Goal: Information Seeking & Learning: Learn about a topic

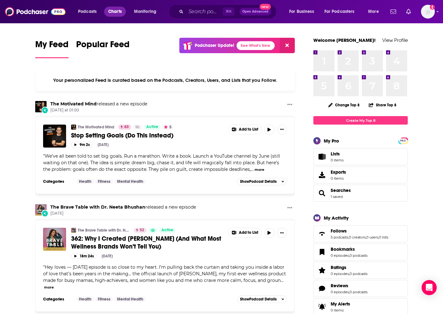
click at [125, 14] on link "Charts" at bounding box center [114, 12] width 21 height 10
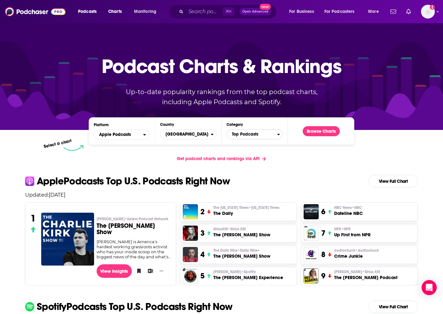
click at [272, 134] on span "Top Podcasts" at bounding box center [252, 134] width 50 height 11
click at [254, 192] on button "Arts / Food" at bounding box center [254, 193] width 51 height 8
click at [327, 132] on button "Browse Charts" at bounding box center [321, 131] width 37 height 10
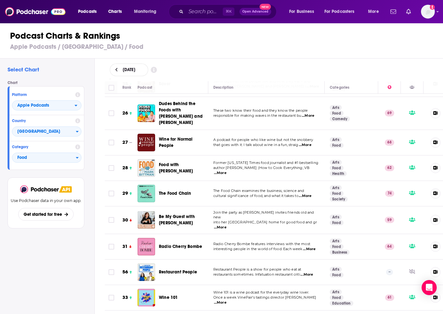
scroll to position [664, 0]
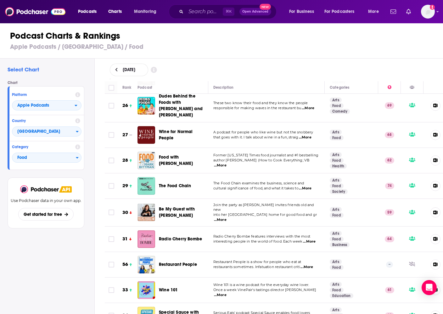
click at [165, 206] on span "Be My Guest with Ina Garten" at bounding box center [177, 212] width 36 height 12
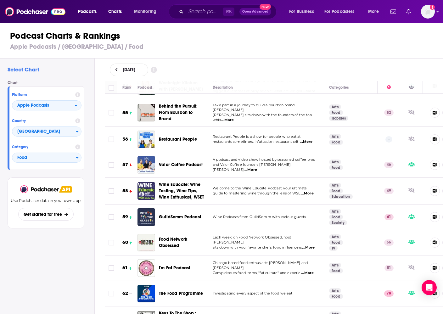
scroll to position [1413, 1]
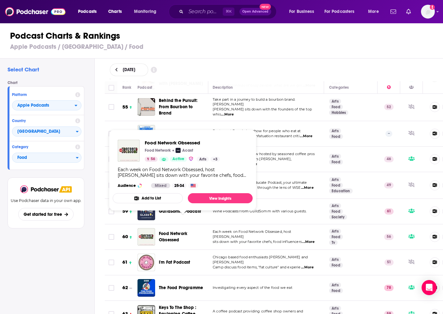
click at [171, 231] on span "Food Network Obsessed" at bounding box center [183, 237] width 48 height 13
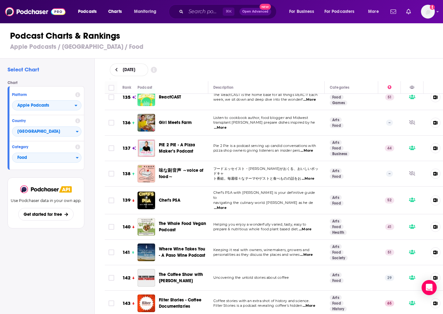
scroll to position [3522, 0]
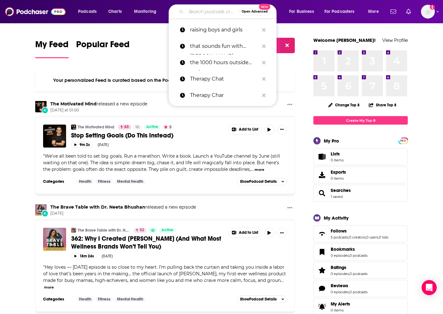
click at [194, 10] on input "Search podcasts, credits, & more..." at bounding box center [212, 12] width 53 height 10
paste input "A Hot Dog Is A Sandwich"
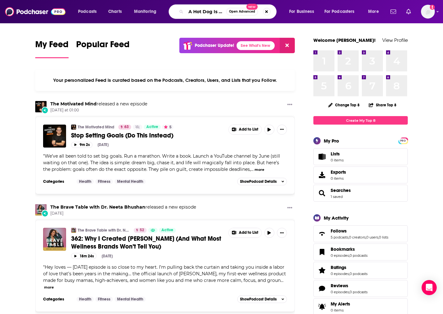
scroll to position [0, 23]
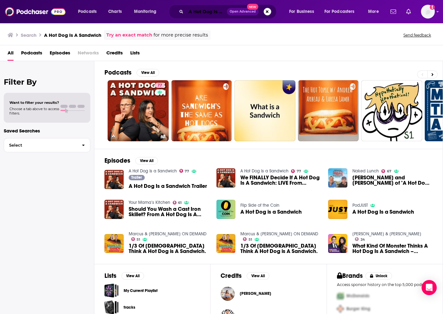
click at [210, 14] on input "A Hot Dog Is A Sandwich" at bounding box center [206, 12] width 41 height 10
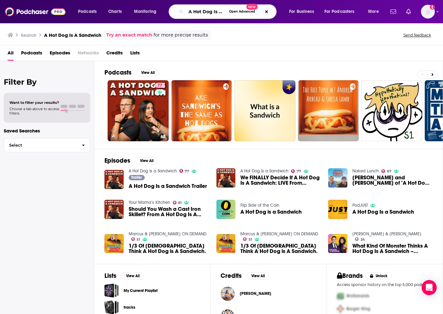
click at [210, 14] on input "A Hot Dog Is A Sandwich" at bounding box center [206, 12] width 40 height 10
paste input "Taste of the Past"
type input "A Taste of the Past"
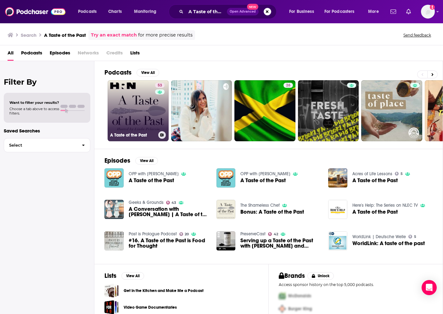
click at [126, 124] on link "53 A Taste of the Past" at bounding box center [138, 110] width 61 height 61
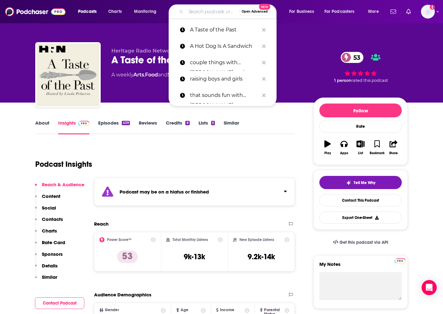
click at [203, 11] on input "Search podcasts, credits, & more..." at bounding box center [212, 12] width 53 height 10
paste input "Ancestral Kitchen"
type input "Ancestral Kitchen"
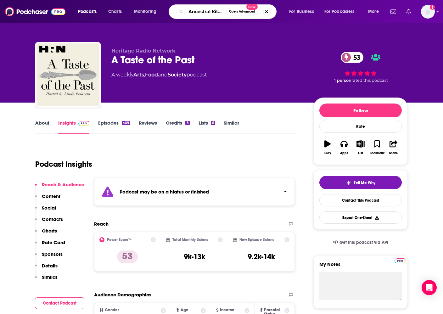
scroll to position [0, 6]
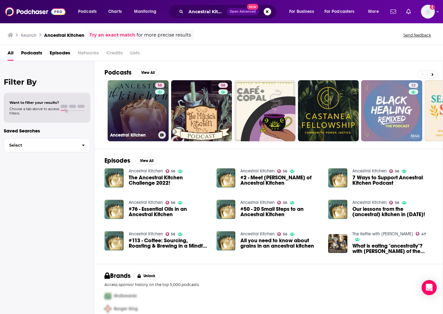
click at [125, 110] on link "56 Ancestral Kitchen" at bounding box center [138, 110] width 61 height 61
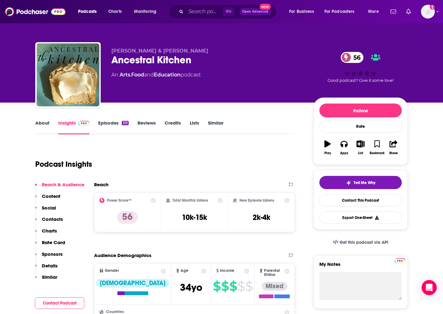
click at [41, 120] on link "About" at bounding box center [42, 127] width 14 height 14
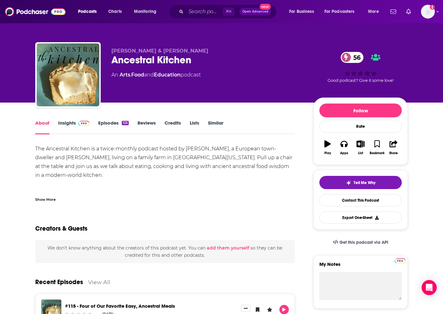
click at [119, 124] on link "Episodes 125" at bounding box center [113, 127] width 31 height 14
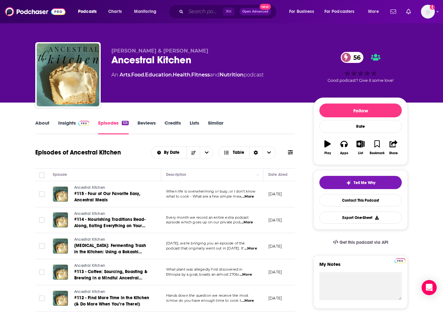
click at [193, 13] on input "Search podcasts, credits, & more..." at bounding box center [204, 12] width 37 height 10
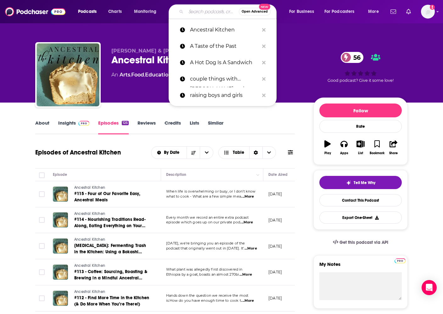
paste input "Are You Ready?"
type input "Are You Ready?"
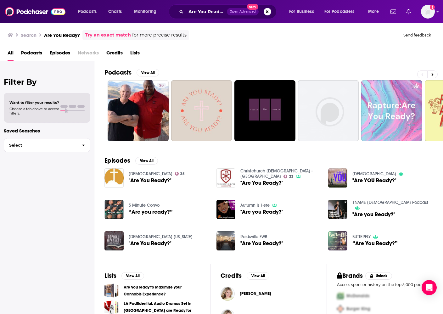
click at [209, 18] on div "Are You Ready? Open Advanced New" at bounding box center [223, 11] width 108 height 14
click at [209, 11] on input "Are You Ready?" at bounding box center [206, 12] width 41 height 10
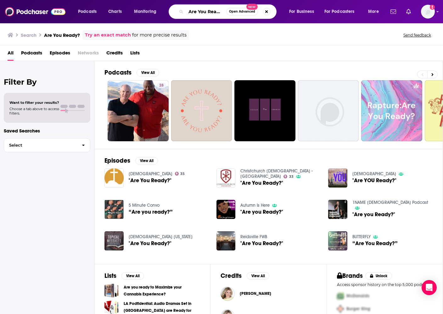
click at [209, 11] on input "Are You Ready?" at bounding box center [206, 12] width 40 height 10
paste input "BLACK GIRLS EATING"
type input "BLACK GIRLS EATING"
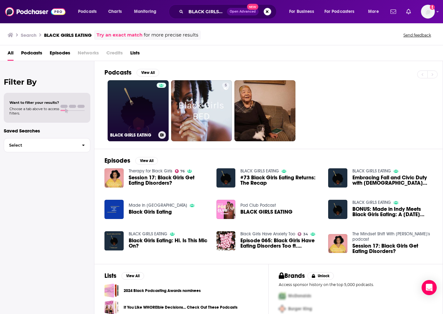
click at [136, 98] on link "BLACK GIRLS EATING" at bounding box center [138, 110] width 61 height 61
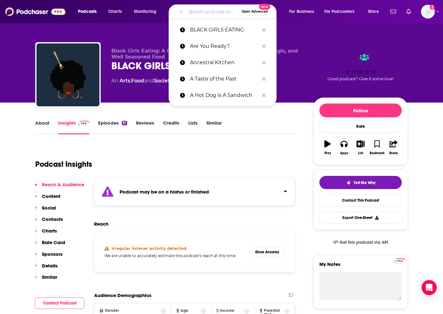
click at [203, 9] on input "Search podcasts, credits, & more..." at bounding box center [212, 12] width 53 height 10
paste input "Borderline Salty"
type input "Borderline Salty"
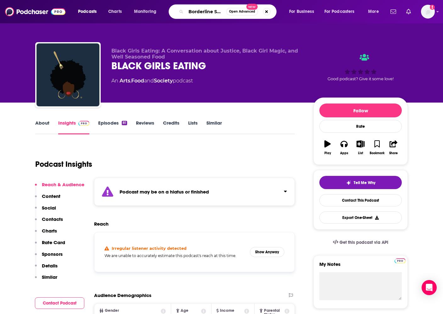
scroll to position [0, 3]
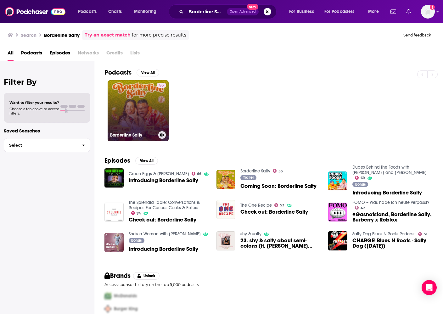
click at [149, 91] on link "55 Borderline Salty" at bounding box center [138, 110] width 61 height 61
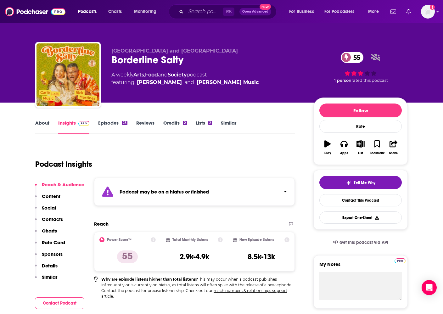
scroll to position [2, 0]
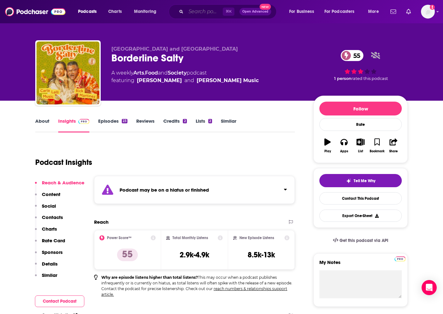
click at [195, 12] on input "Search podcasts, credits, & more..." at bounding box center [204, 12] width 37 height 10
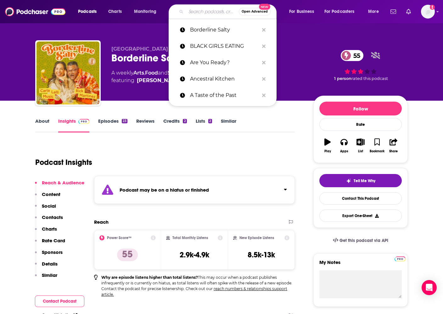
paste input "Burnt Toast"
type input "Burnt Toast"
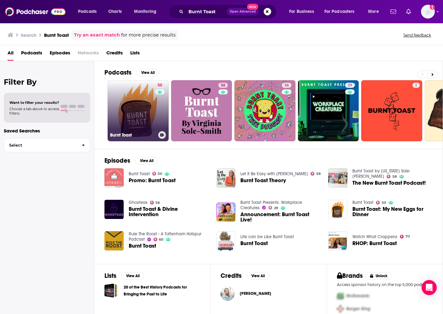
click at [135, 107] on link "50 Burnt Toast" at bounding box center [138, 110] width 61 height 61
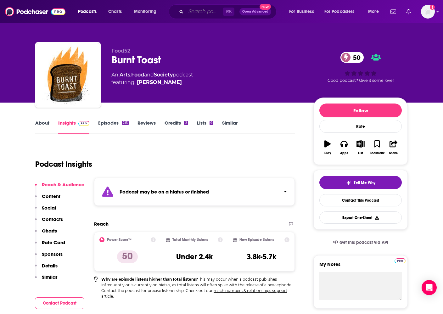
click at [199, 13] on input "Search podcasts, credits, & more..." at bounding box center [204, 12] width 37 height 10
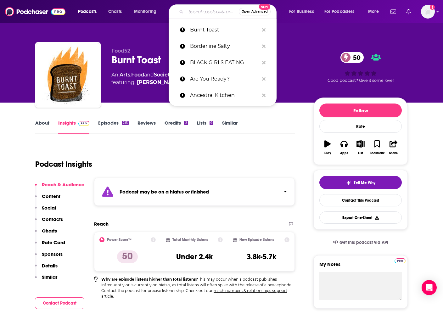
paste input "Christopher Kimball's Milk Street Radio"
type input "Christopher Kimball's Milk Street Radio"
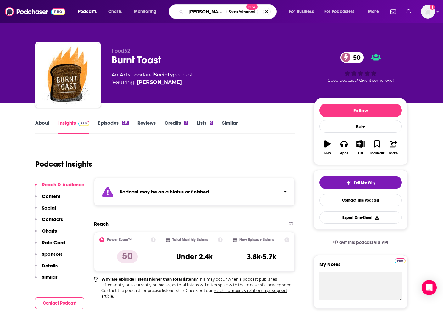
scroll to position [0, 56]
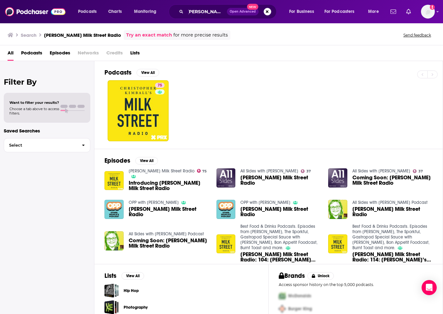
scroll to position [6, 0]
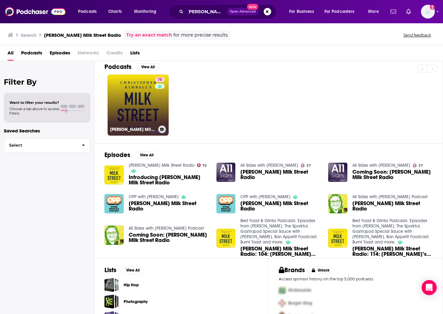
click at [125, 106] on link "75 Christopher Kimball’s Milk Street Radio" at bounding box center [138, 105] width 61 height 61
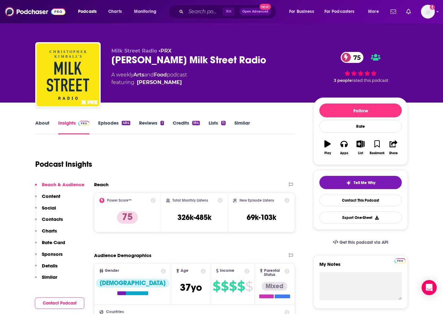
click at [44, 122] on link "About" at bounding box center [42, 127] width 14 height 14
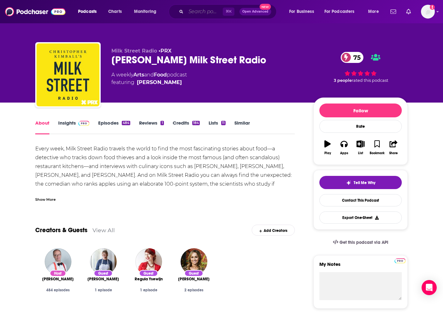
click at [197, 13] on input "Search podcasts, credits, & more..." at bounding box center [204, 12] width 37 height 10
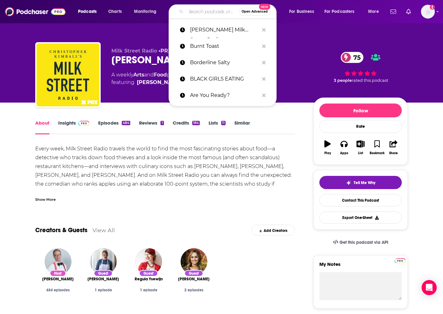
paste input "Come Over for Dinner!"
type input "Come Over for Dinner!"
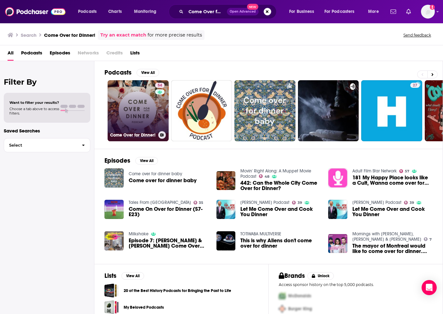
click at [130, 105] on link "54 Come Over for Dinner!" at bounding box center [138, 110] width 61 height 61
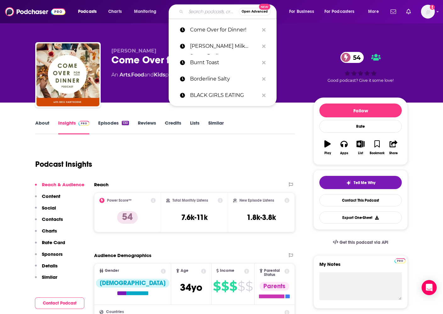
click at [205, 8] on input "Search podcasts, credits, & more..." at bounding box center [212, 12] width 53 height 10
paste input "Comfort Eating with Grace Dent"
type input "Comfort Eating with Grace Dent"
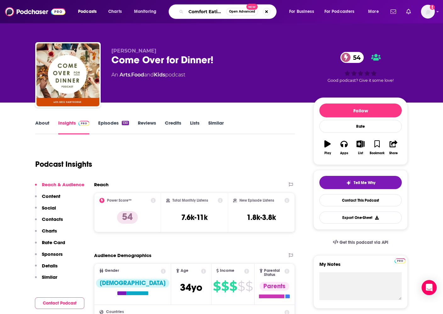
scroll to position [0, 40]
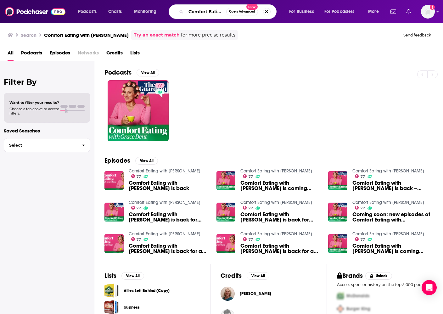
click at [208, 10] on input "Comfort Eating with Grace Dent" at bounding box center [206, 12] width 40 height 10
paste input "Cookbook Club"
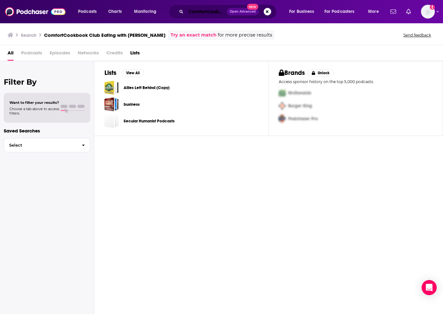
click at [208, 11] on input "ComfortCookbook Club Eating with Grace Dent" at bounding box center [206, 12] width 41 height 10
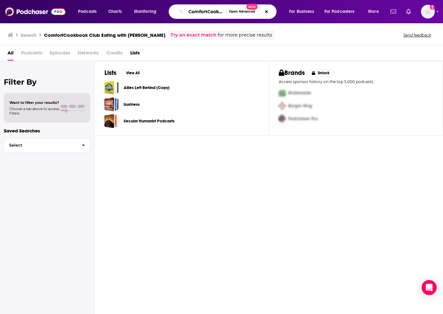
click at [208, 11] on input "ComfortCookbook Club Eating with Grace Dent" at bounding box center [206, 12] width 40 height 10
paste input "okbook Club"
type input "Cookbook Club"
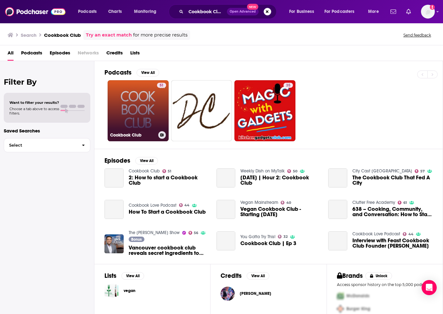
click at [142, 94] on link "51 Cookbook Club" at bounding box center [138, 110] width 61 height 61
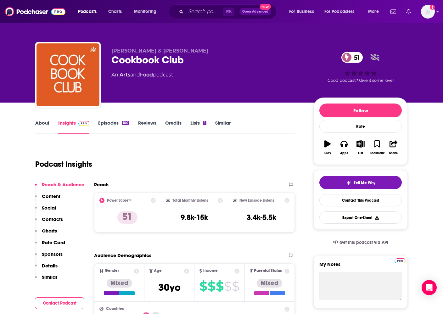
click at [43, 123] on link "About" at bounding box center [42, 127] width 14 height 14
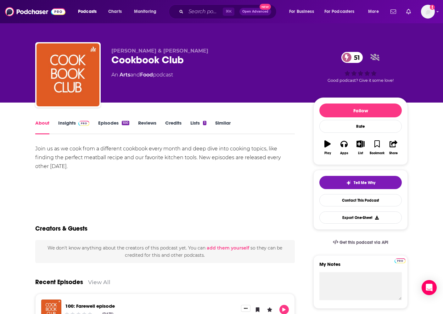
click at [75, 123] on link "Insights" at bounding box center [73, 127] width 31 height 14
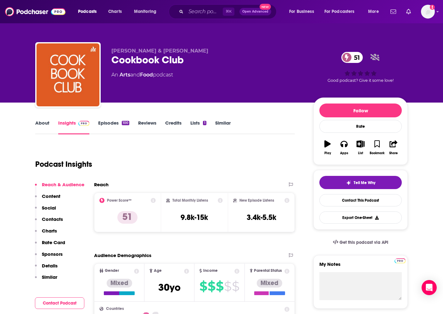
click at [115, 123] on link "Episodes 100" at bounding box center [113, 127] width 31 height 14
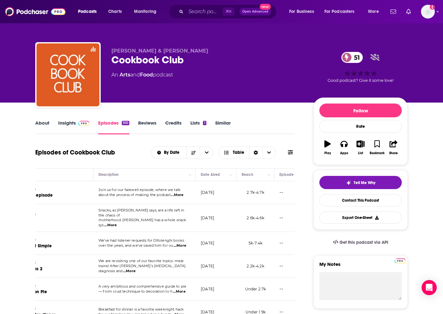
scroll to position [0, 69]
click at [206, 9] on input "Search podcasts, credits, & more..." at bounding box center [204, 12] width 37 height 10
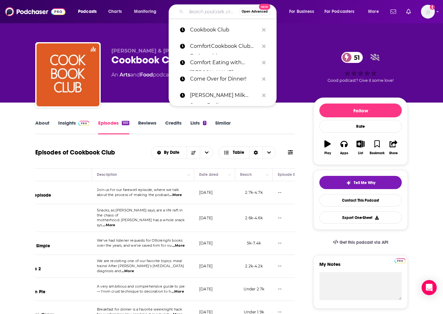
paste input "Cooking Issues with Dave Arnold"
type input "Cooking Issues with Dave Arnold"
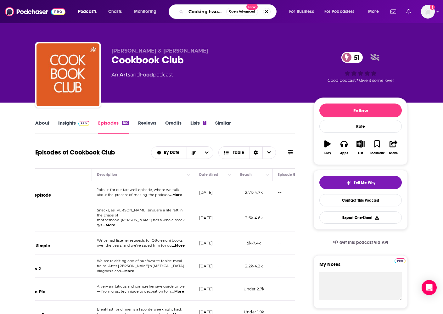
scroll to position [0, 42]
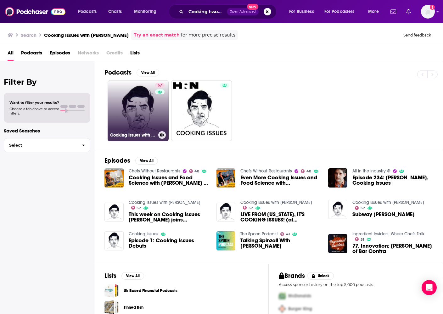
click at [127, 104] on link "57 Cooking Issues with Dave Arnold" at bounding box center [138, 110] width 61 height 61
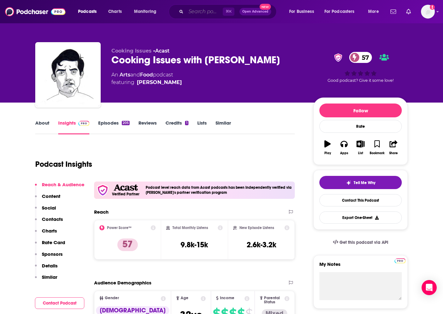
click at [197, 11] on input "Search podcasts, credits, & more..." at bounding box center [204, 12] width 37 height 10
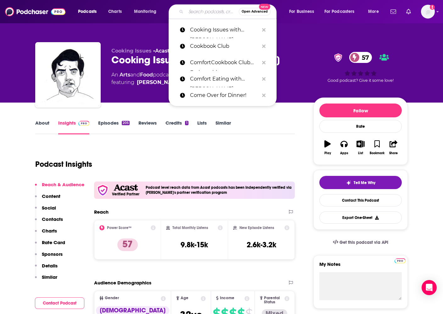
paste input "Desert Island Dishes"
type input "Desert Island Dishes"
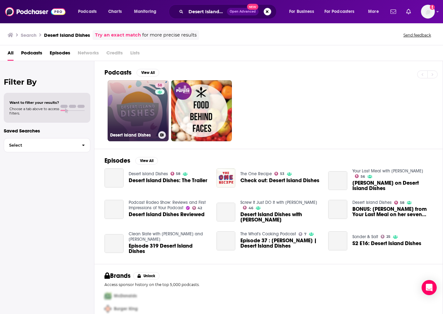
click at [141, 100] on link "58 Desert Island Dishes" at bounding box center [138, 110] width 61 height 61
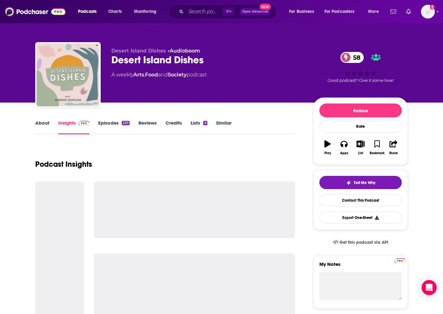
click at [42, 122] on link "About" at bounding box center [42, 127] width 14 height 14
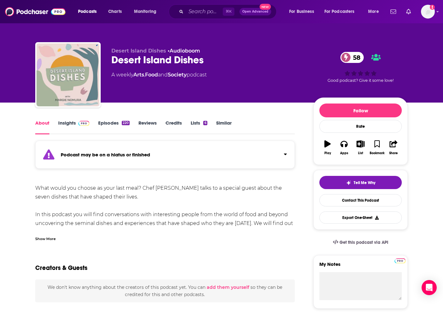
click at [118, 123] on link "Episodes 220" at bounding box center [113, 127] width 31 height 14
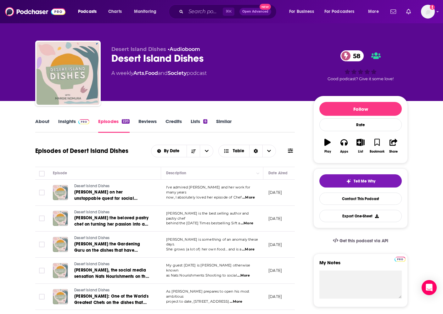
scroll to position [0, 0]
click at [74, 120] on link "Insights" at bounding box center [73, 125] width 31 height 14
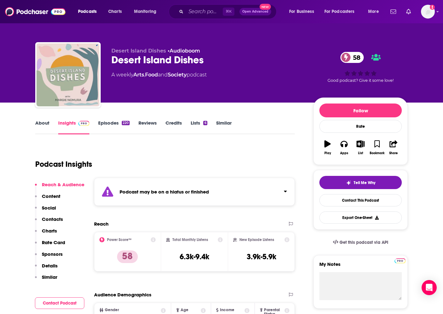
click at [36, 122] on link "About" at bounding box center [42, 127] width 14 height 14
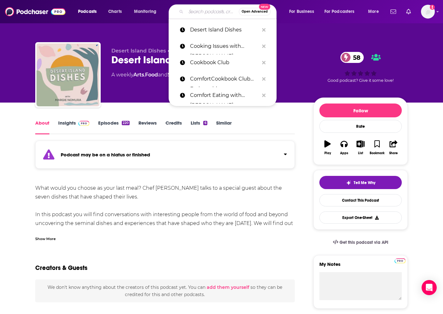
click at [194, 13] on input "Search podcasts, credits, & more..." at bounding box center [212, 12] width 53 height 10
paste input "Food for Thought"
type input "Food for Thought"
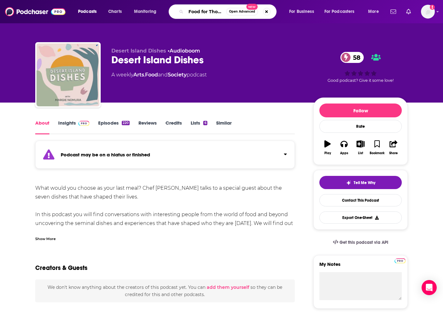
scroll to position [0, 6]
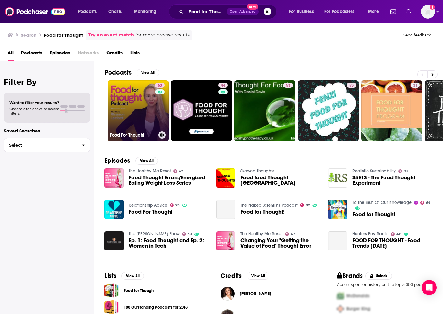
click at [138, 103] on link "63 Food For Thought" at bounding box center [138, 110] width 61 height 61
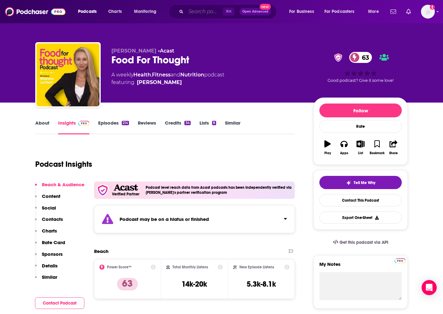
click at [193, 12] on input "Search podcasts, credits, & more..." at bounding box center [204, 12] width 37 height 10
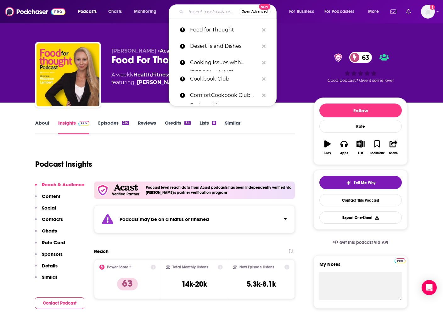
paste input "Food Heaven Podcast"
type input "Food Heaven Podcast"
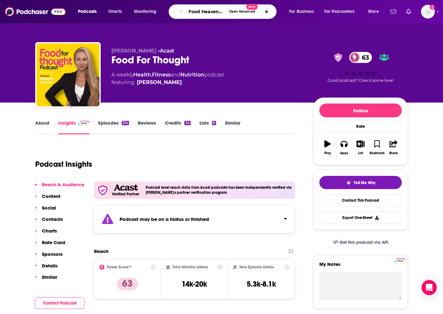
scroll to position [0, 15]
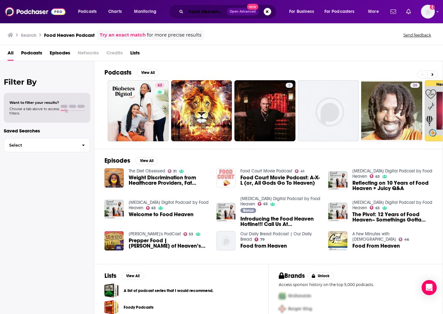
click at [205, 14] on input "Food Heaven Podcast" at bounding box center [206, 12] width 41 height 10
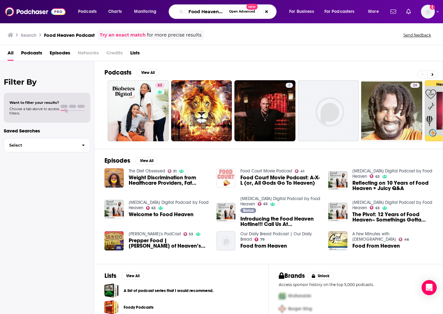
paste input "Food Network Obsessed JR"
paste input "Network Obsessed JR"
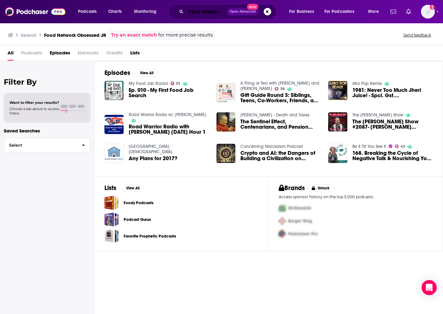
click at [204, 12] on input "Food Network Obsessed JR" at bounding box center [206, 12] width 41 height 10
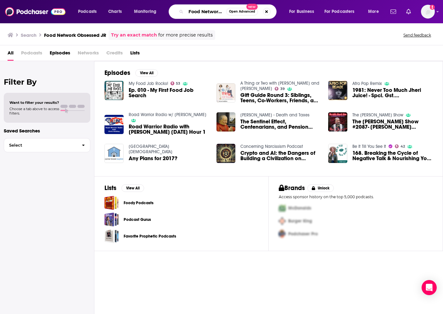
click at [204, 11] on input "Food Network Obsessed JR" at bounding box center [206, 12] width 40 height 10
paste input "Search podcasts, credits, & more..."
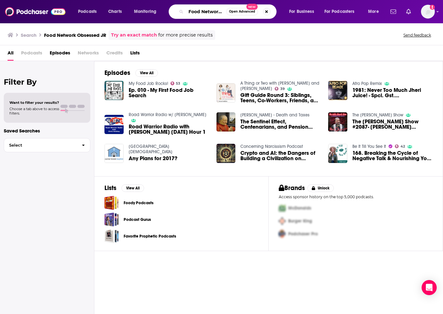
scroll to position [0, 22]
type input "Food Network Obsessed"
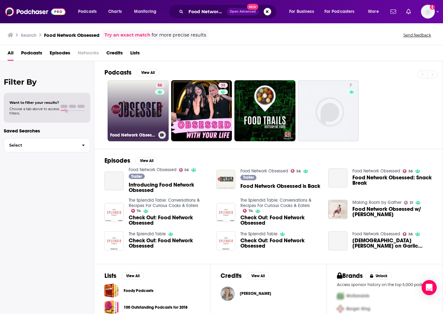
click at [139, 97] on link "56 Food Network Obsessed" at bounding box center [138, 110] width 61 height 61
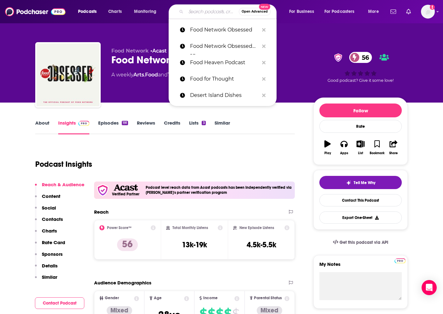
click at [200, 12] on input "Search podcasts, credits, & more..." at bounding box center [212, 12] width 53 height 10
paste input "Hot Stove Radio Podcast"
type input "Hot Stove Radio Podcast"
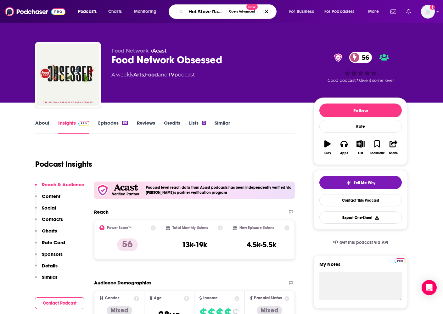
scroll to position [0, 22]
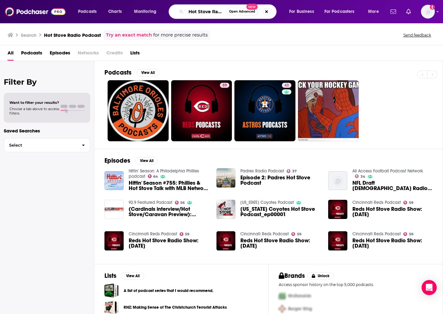
click at [206, 13] on input "Hot Stove Radio Podcast" at bounding box center [206, 12] width 40 height 10
drag, startPoint x: 212, startPoint y: 12, endPoint x: 260, endPoint y: 11, distance: 48.1
click at [272, 11] on div "Hot Stove Radio Podcast Open Advanced New" at bounding box center [223, 11] width 108 height 14
drag, startPoint x: 201, startPoint y: 9, endPoint x: 206, endPoint y: 10, distance: 4.4
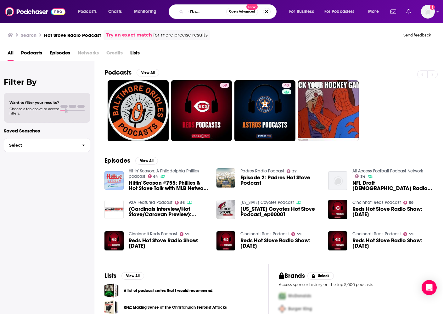
click at [202, 9] on input "Hot Stove Radio Podcast" at bounding box center [206, 12] width 40 height 10
drag, startPoint x: 204, startPoint y: 10, endPoint x: 249, endPoint y: 10, distance: 44.7
click at [249, 10] on div "Hot Stove Radio Podcast Open Advanced New" at bounding box center [223, 11] width 108 height 14
type input "Hot Stove Radio"
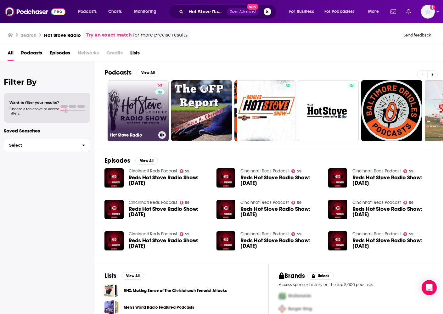
click at [135, 108] on link "53 Hot Stove Radio" at bounding box center [138, 110] width 61 height 61
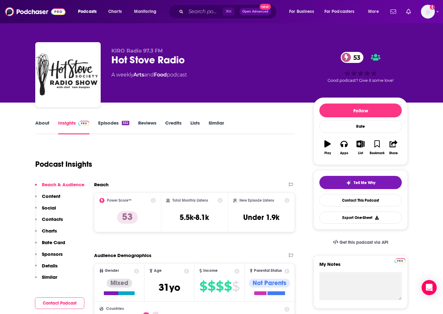
click at [44, 124] on link "About" at bounding box center [42, 127] width 14 height 14
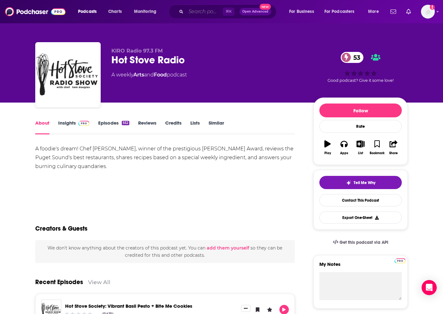
click at [198, 9] on input "Search podcasts, credits, & more..." at bounding box center [204, 12] width 37 height 10
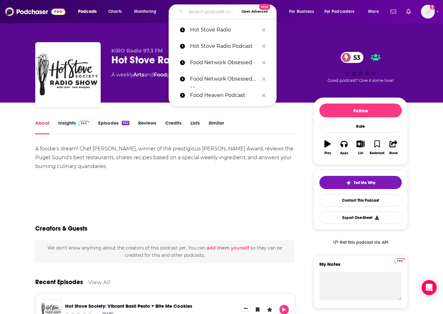
paste input "Hungry Girl: Chew the Right Thing!"
type input "Hungry Girl: Chew the Right Thing!"
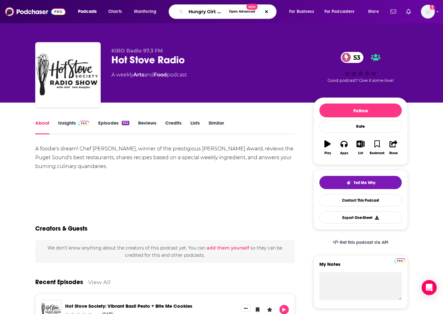
scroll to position [0, 46]
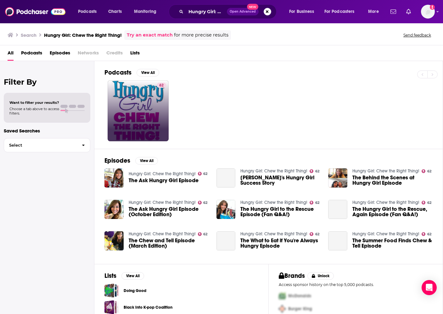
click at [135, 102] on link "62" at bounding box center [138, 110] width 61 height 61
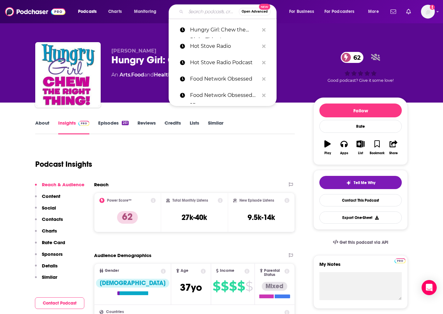
click at [196, 10] on input "Search podcasts, credits, & more..." at bounding box center [212, 12] width 53 height 10
paste input "Ingredient Insiders: Where Chefs Talk"
type input "Ingredient Insiders: Where Chefs Talk"
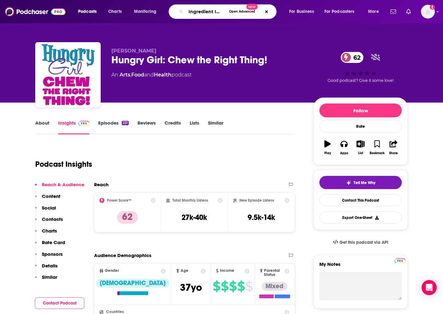
scroll to position [0, 52]
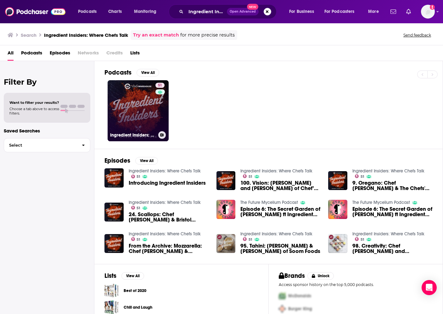
click at [134, 118] on link "51 Ingredient Insiders: Where Chefs Talk" at bounding box center [138, 110] width 61 height 61
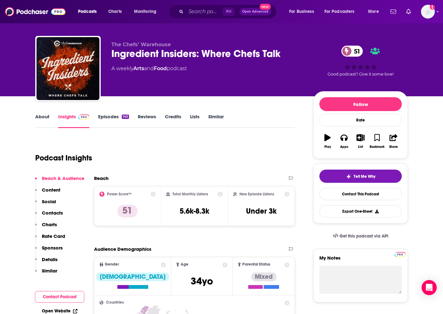
scroll to position [11, 0]
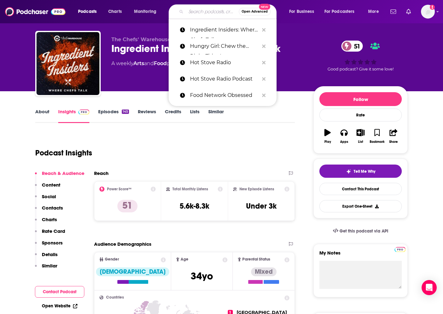
click at [199, 13] on input "Search podcasts, credits, & more..." at bounding box center [212, 12] width 53 height 10
paste input "Inside Julia's Kitchen"
type input "Inside Julia's Kitchen"
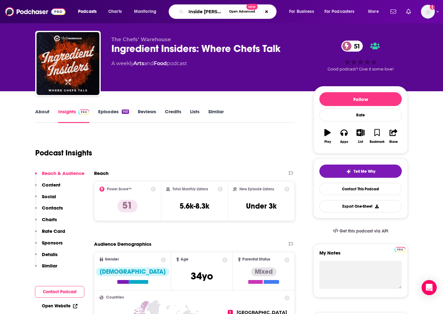
scroll to position [0, 14]
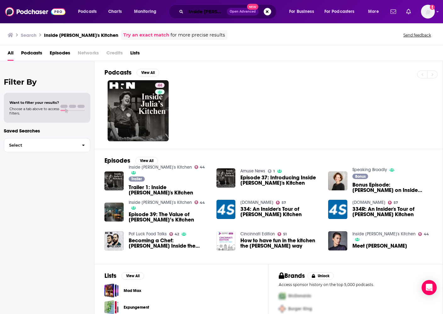
click at [200, 11] on input "Inside Julia's Kitchen" at bounding box center [206, 12] width 41 height 10
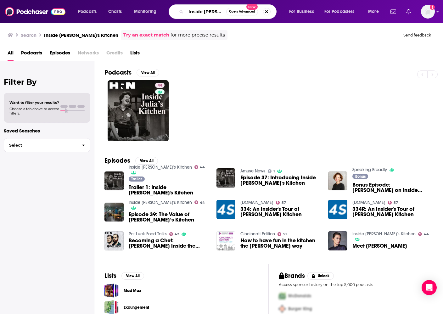
click at [200, 11] on input "Inside Julia's Kitchen" at bounding box center [206, 12] width 40 height 10
paste input "Keep Calm and Cook On with Julia Turshen JR"
click at [216, 12] on input "Keep Calm and Cook On with Julia Turshen JR" at bounding box center [206, 12] width 40 height 10
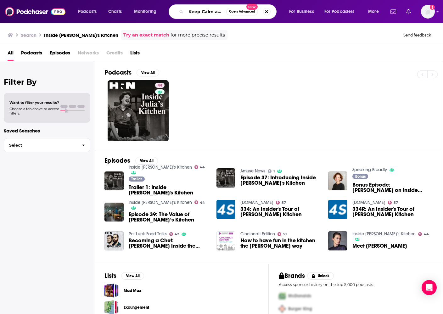
click at [216, 12] on input "Keep Calm and Cook On with Julia Turshen JR" at bounding box center [206, 12] width 40 height 10
paste input "Search podcasts, credits, & more..."
type input "Keep Calm and Cook On with Julia Turshen"
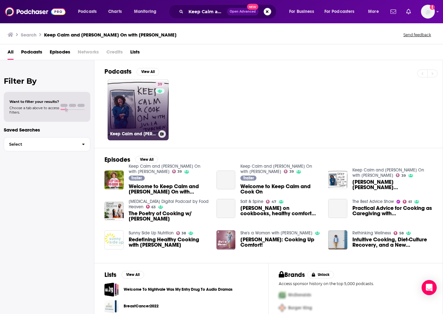
click at [133, 104] on link "39 Keep Calm and Cook On with Julia Turshen" at bounding box center [138, 109] width 61 height 61
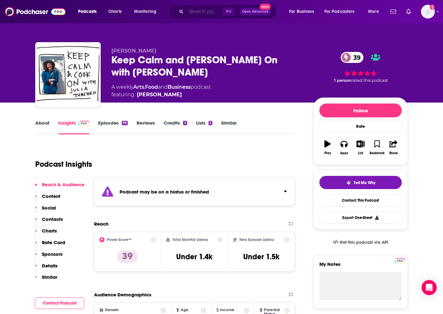
click at [200, 11] on input "Search podcasts, credits, & more..." at bounding box center [204, 12] width 37 height 10
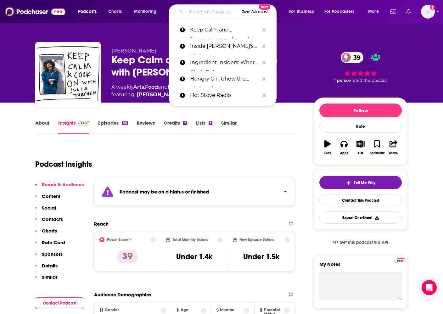
paste input "Modernist BreadCrumbs"
type input "Modernist BreadCrumbs"
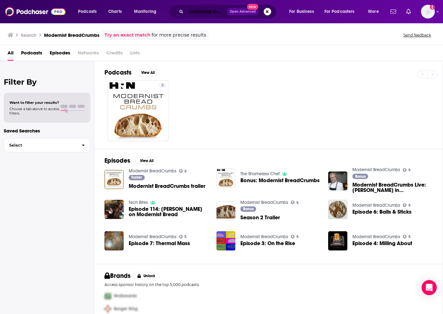
click at [202, 9] on input "Modernist BreadCrumbs" at bounding box center [206, 12] width 41 height 10
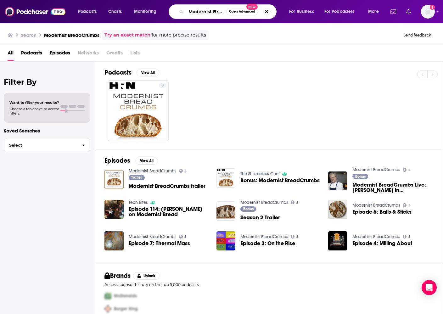
click at [202, 9] on input "Modernist BreadCrumbs" at bounding box center [206, 12] width 40 height 10
paste input "Our Hen House"
type input "Our Hen House"
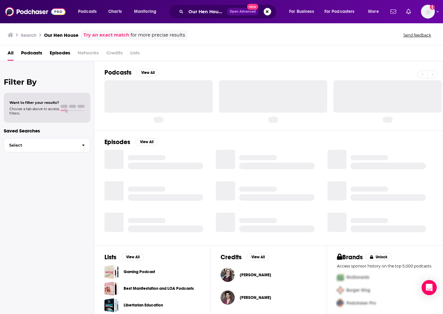
scroll to position [1, 0]
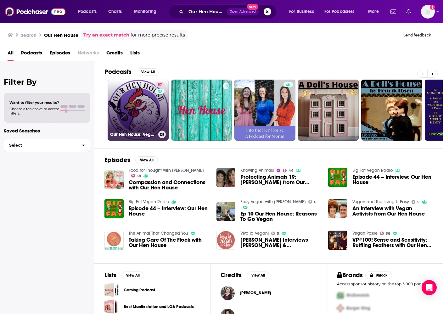
click at [141, 98] on link "57 Our Hen House: Vegan & Animal Rights Movement | Stories from the Frontlines …" at bounding box center [138, 110] width 61 height 61
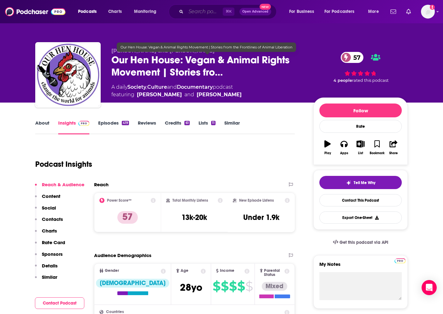
click at [207, 14] on input "Search podcasts, credits, & more..." at bounding box center [204, 12] width 37 height 10
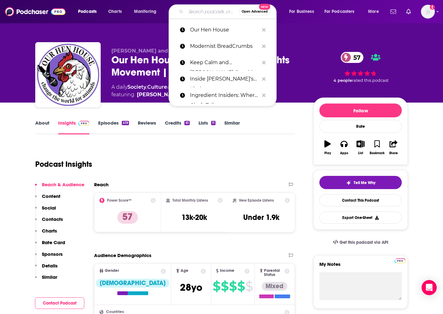
paste input "Recipe Club"
type input "Recipe Club"
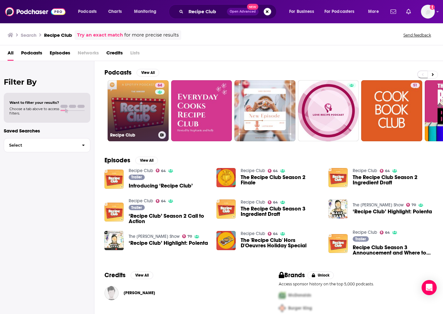
click at [150, 106] on link "64 Recipe Club" at bounding box center [138, 110] width 61 height 61
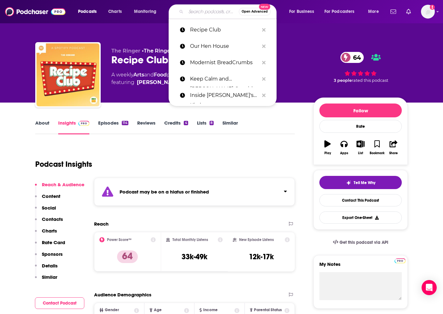
click at [199, 11] on input "Search podcasts, credits, & more..." at bounding box center [212, 12] width 53 height 10
paste input "Savor"
type input "Savor"
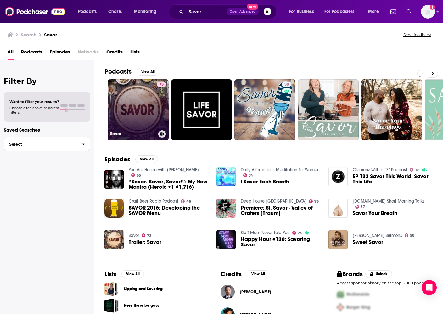
click at [127, 122] on link "73 Savor" at bounding box center [138, 109] width 61 height 61
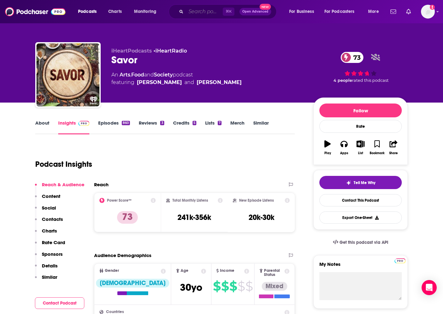
click at [209, 11] on input "Search podcasts, credits, & more..." at bounding box center [204, 12] width 37 height 10
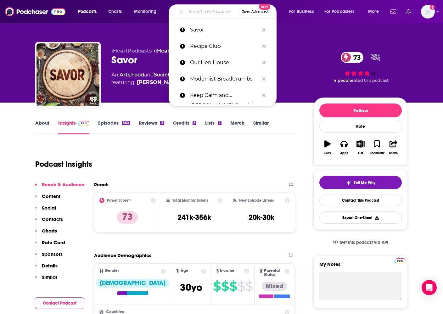
paste input "Seasoned"
type input "Seasoned"
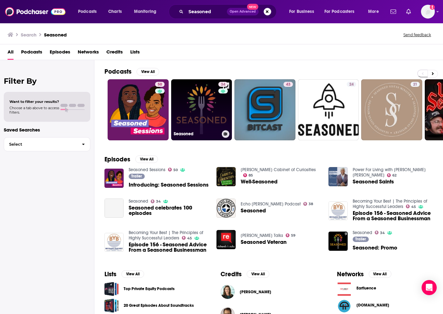
click at [202, 108] on link "34 Seasoned" at bounding box center [201, 109] width 61 height 61
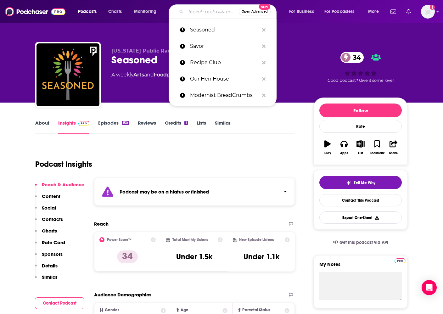
click at [199, 12] on input "Search podcasts, credits, & more..." at bounding box center [212, 12] width 53 height 10
paste input "Smart Mouth"
type input "Smart Mouth"
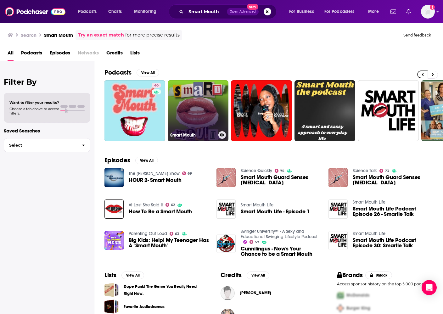
scroll to position [0, 2]
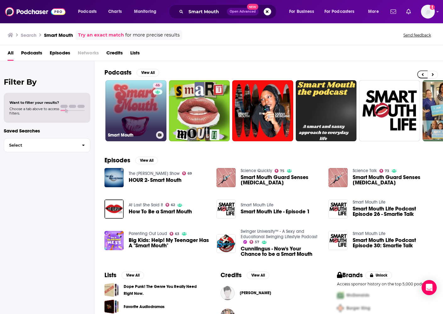
click at [131, 106] on link "46 Smart Mouth" at bounding box center [135, 110] width 61 height 61
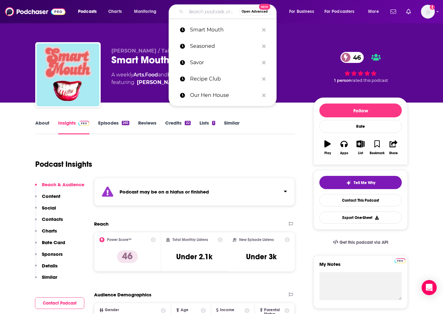
click at [210, 10] on input "Search podcasts, credits, & more..." at bounding box center [212, 12] width 53 height 10
paste input "The Adam Ragusea Podcast"
type input "The Adam Ragusea Podcast"
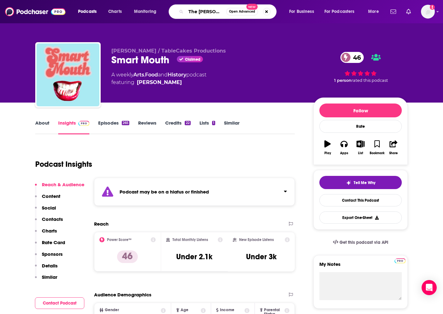
scroll to position [0, 30]
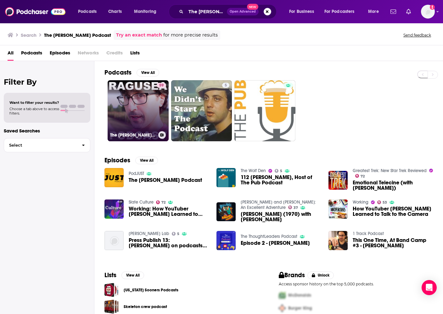
click at [149, 118] on link "59 The Adam Ragusea Podcast" at bounding box center [138, 110] width 61 height 61
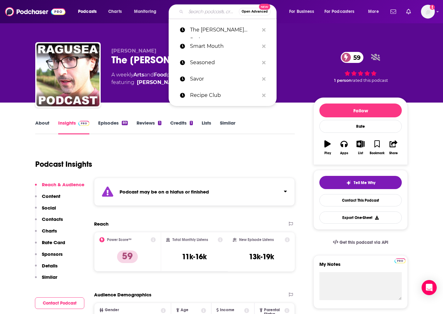
click at [194, 14] on input "Search podcasts, credits, & more..." at bounding box center [212, 12] width 53 height 10
paste input "The Best Meal I Ever Had. A Podcast"
type input "The Best Meal I Ever Had. A Podcast"
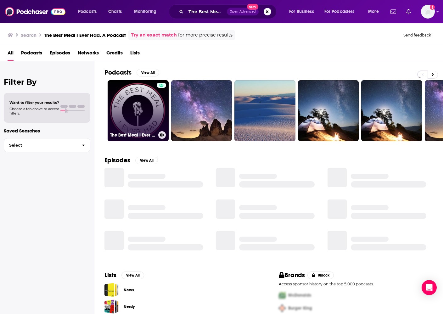
click at [143, 114] on link "The Best Meal I Ever Had. A Podcast" at bounding box center [138, 110] width 61 height 61
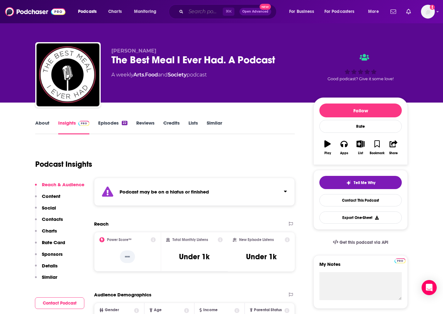
click at [199, 12] on input "Search podcasts, credits, & more..." at bounding box center [204, 12] width 37 height 10
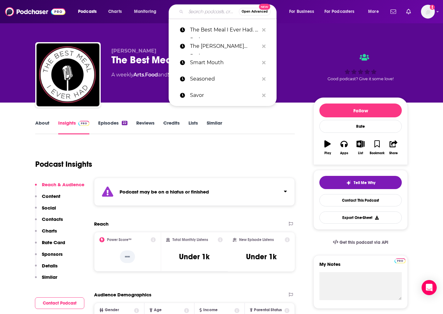
paste input "The Disclosure Podcast"
type input "The Disclosure Podcast"
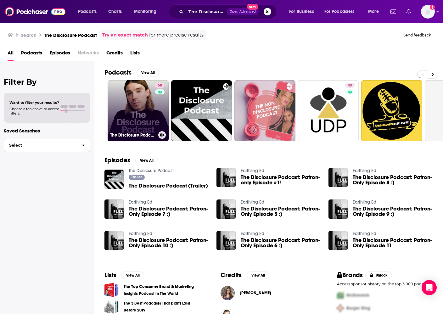
click at [146, 105] on link "60 The Disclosure Podcast" at bounding box center [138, 110] width 61 height 61
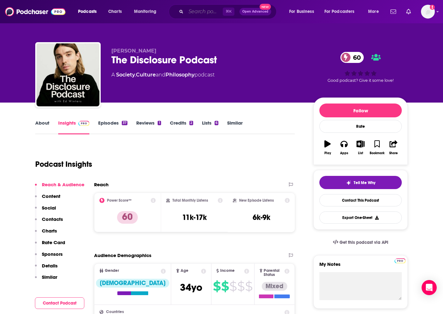
click at [201, 12] on input "Search podcasts, credits, & more..." at bounding box center [204, 12] width 37 height 10
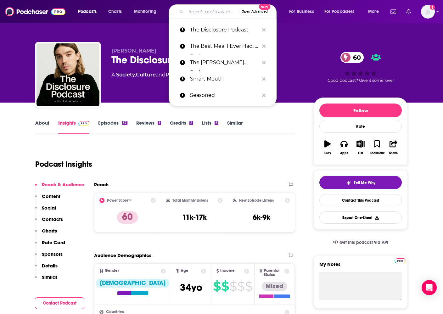
paste input "The Flaky Biscuit Podcast"
type input "The Flaky Biscuit Podcast"
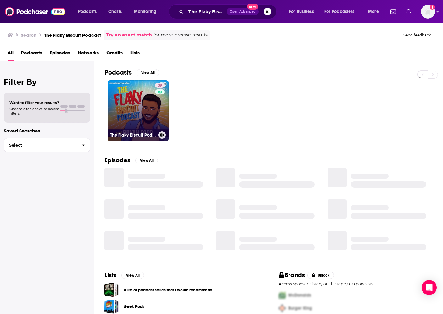
click at [129, 102] on link "39 The Flaky Biscuit Podcast" at bounding box center [138, 110] width 61 height 61
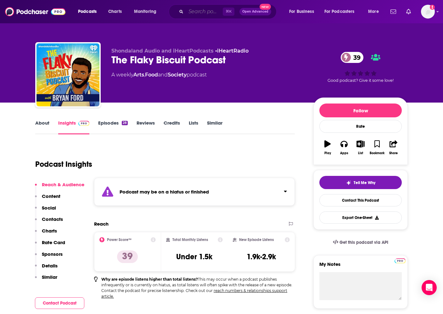
click at [210, 13] on input "Search podcasts, credits, & more..." at bounding box center [204, 12] width 37 height 10
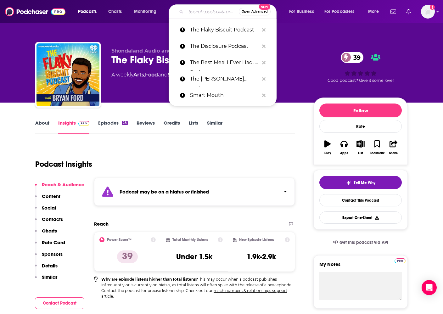
paste input "The Food Programme JR"
type input "The Food Programme JR"
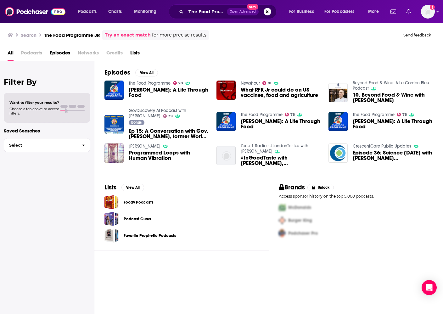
click at [159, 83] on link "The Food Programme" at bounding box center [150, 83] width 42 height 5
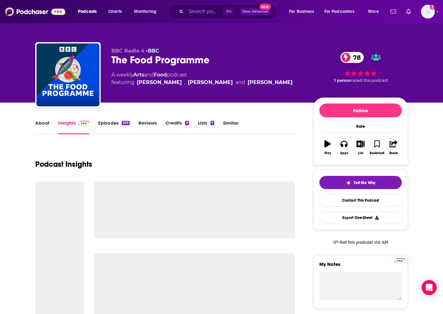
click at [46, 121] on link "About" at bounding box center [42, 127] width 14 height 14
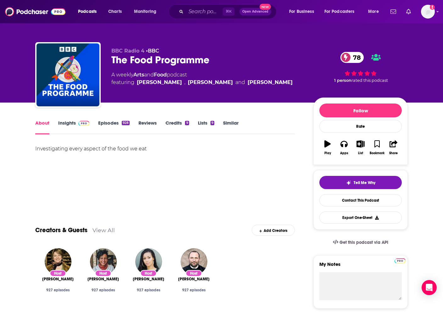
click at [77, 123] on span at bounding box center [83, 123] width 14 height 6
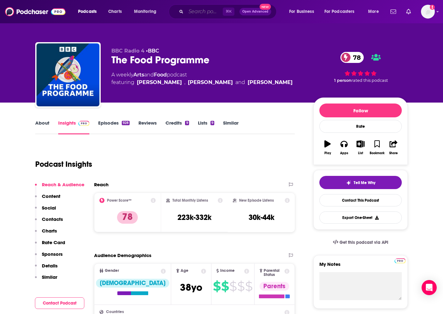
click at [193, 14] on input "Search podcasts, credits, & more..." at bounding box center [204, 12] width 37 height 10
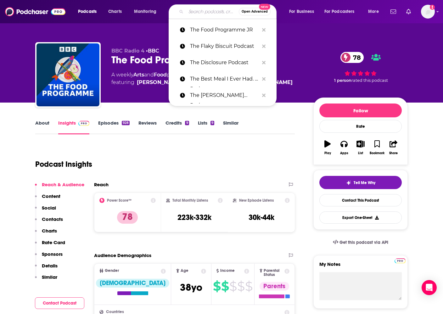
paste input "The Genius Recipe Tapes"
type input "The Genius Recipe Tapes"
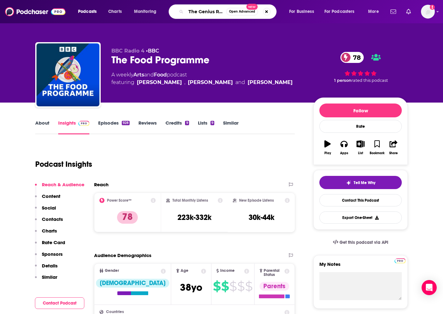
scroll to position [0, 23]
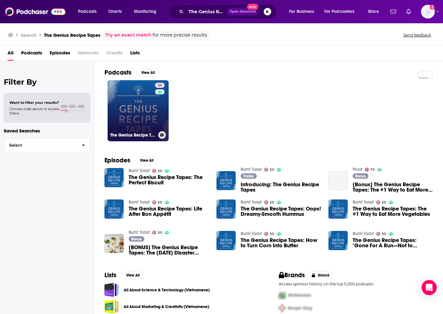
click at [139, 114] on link "46 The Genius Recipe Tapes" at bounding box center [138, 110] width 61 height 61
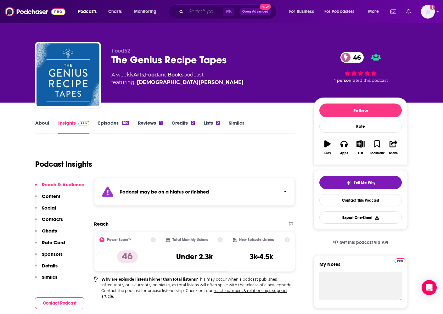
click at [199, 9] on input "Search podcasts, credits, & more..." at bounding box center [204, 12] width 37 height 10
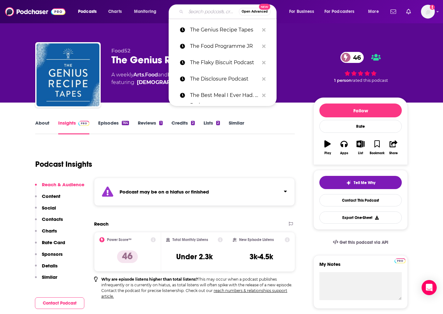
paste input "The Happy Pear Podcast"
type input "The Happy Pear Podcast"
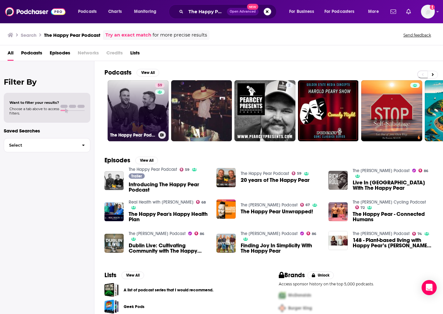
click at [152, 96] on link "59 The Happy Pear Podcast" at bounding box center [138, 110] width 61 height 61
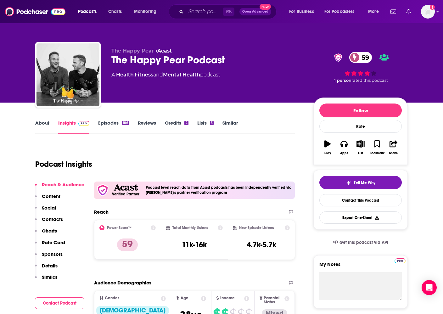
click at [46, 122] on link "About" at bounding box center [42, 127] width 14 height 14
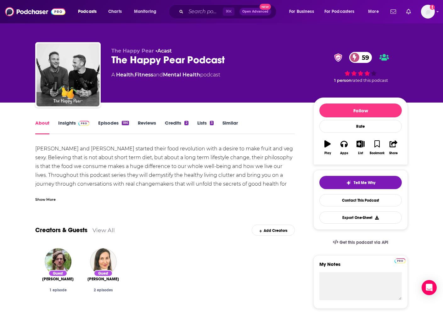
click at [69, 123] on link "Insights" at bounding box center [73, 127] width 31 height 14
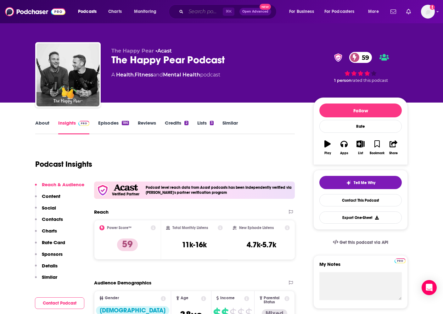
click at [198, 12] on input "Search podcasts, credits, & more..." at bounding box center [204, 12] width 37 height 10
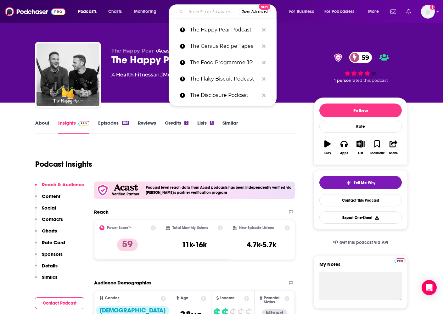
paste input "The Healthy Mama Kitchen Podcast"
type input "The Healthy Mama Kitchen Podcast"
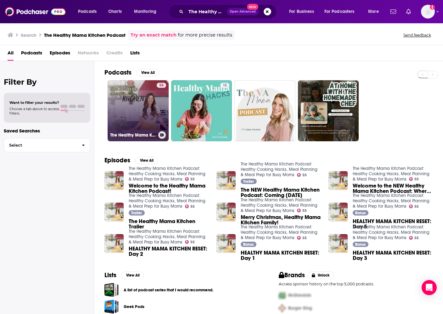
click at [143, 106] on link "55 The Healthy Mama Kitchen Podcast: Healthy Cooking Hacks, Meal Planning & Mea…" at bounding box center [138, 110] width 61 height 61
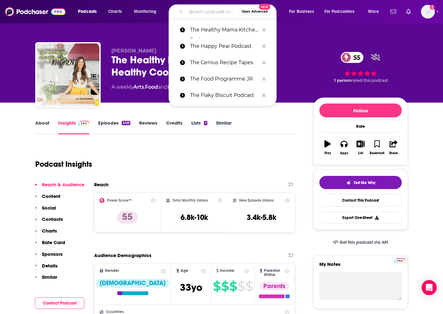
click at [206, 7] on input "Search podcasts, credits, & more..." at bounding box center [212, 12] width 53 height 10
paste input "The Kitchen Counter"
type input "The Kitchen Counter"
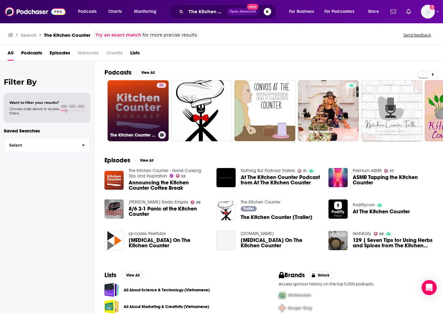
click at [139, 106] on link "55 The Kitchen Counter - Home Cooking Tips and Inspiration" at bounding box center [138, 110] width 61 height 61
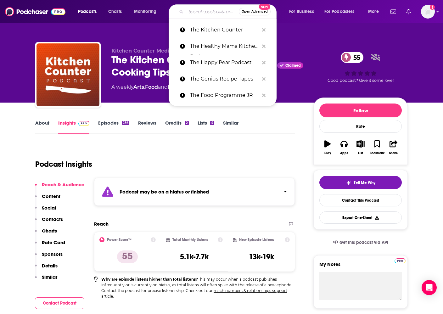
click at [206, 12] on input "Search podcasts, credits, & more..." at bounding box center [212, 12] width 53 height 10
paste input "The Menu Podcast"
type input "The Menu Podcast"
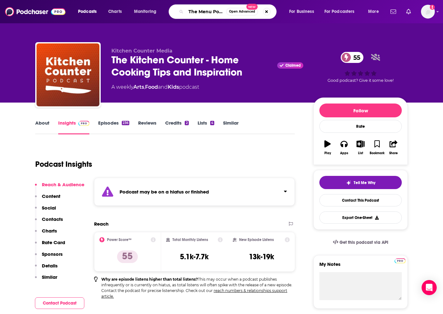
scroll to position [0, 8]
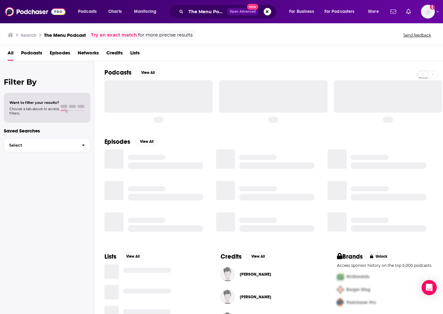
scroll to position [0, 0]
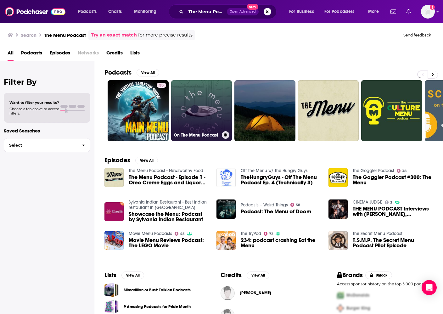
click at [175, 101] on link "On The Menu Podcast" at bounding box center [201, 110] width 61 height 61
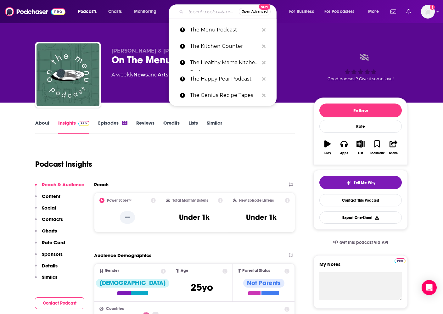
click at [199, 13] on input "Search podcasts, credits, & more..." at bounding box center [212, 12] width 53 height 10
paste input "The Nick Bare Podcast"
type input "The Nick Bare Podcast"
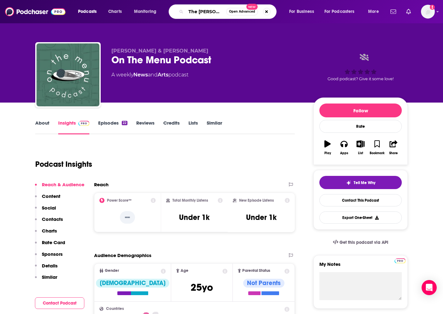
scroll to position [0, 19]
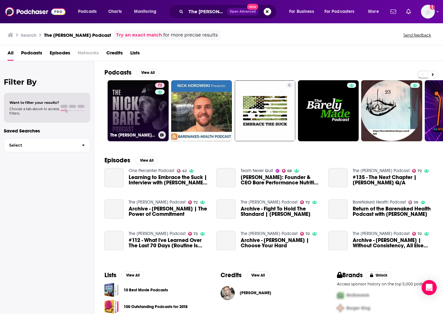
click at [140, 90] on link "72 The Nick Bare Podcast" at bounding box center [138, 110] width 61 height 61
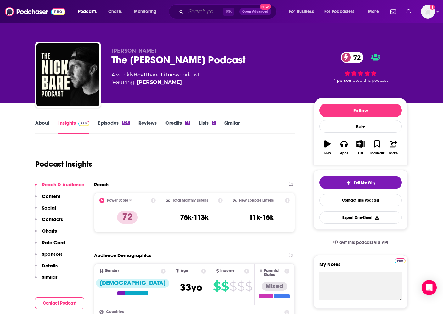
click at [188, 13] on input "Search podcasts, credits, & more..." at bounding box center [204, 12] width 37 height 10
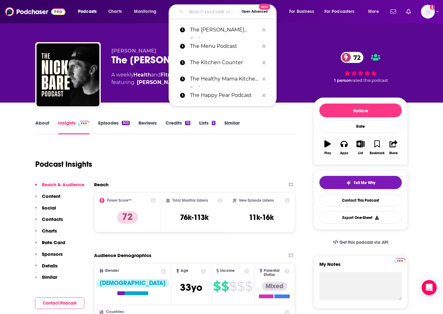
paste input "The Plan To Eat Podcast"
type input "The Plan To Eat Podcast"
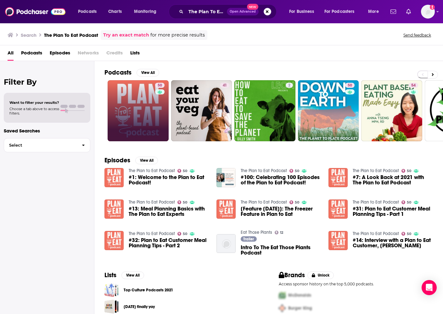
click at [135, 107] on link "50" at bounding box center [138, 110] width 61 height 61
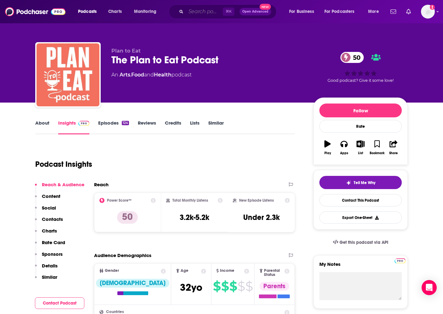
click at [202, 9] on input "Search podcasts, credits, & more..." at bounding box center [204, 12] width 37 height 10
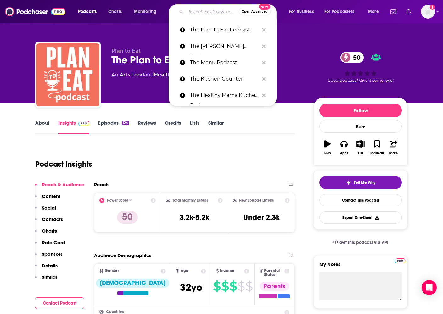
paste input "The Resetter Podcast with Dr. Mindy Pelz"
type input "The Resetter Podcast with Dr. Mindy Pelz"
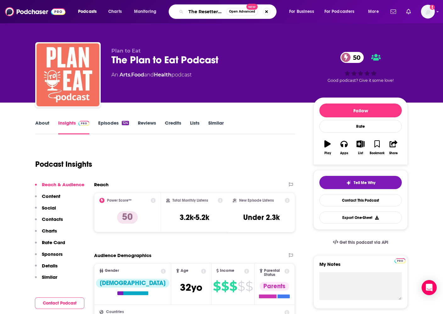
scroll to position [0, 61]
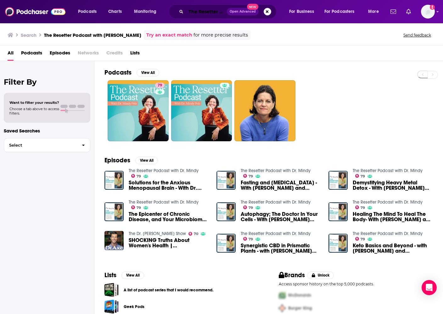
click at [212, 11] on input "The Resetter Podcast with Dr. Mindy Pelz" at bounding box center [206, 12] width 41 height 10
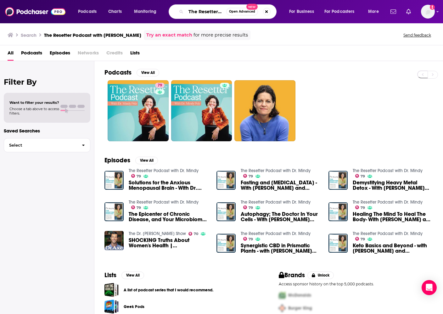
click at [212, 11] on input "The Resetter Podcast with Dr. Mindy Pelz" at bounding box center [206, 12] width 40 height 10
paste input "Simply Vegan"
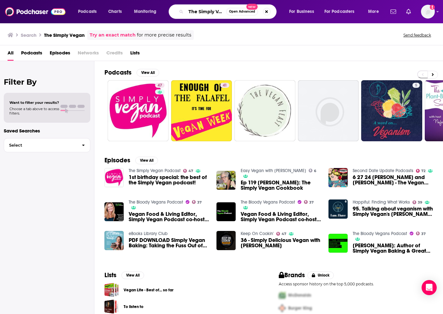
click at [219, 10] on input "The Simply Vegan" at bounding box center [206, 12] width 40 height 10
click at [218, 10] on input "The Simply Vegan" at bounding box center [206, 12] width 40 height 10
paste input "nack Show with Jami Fallo"
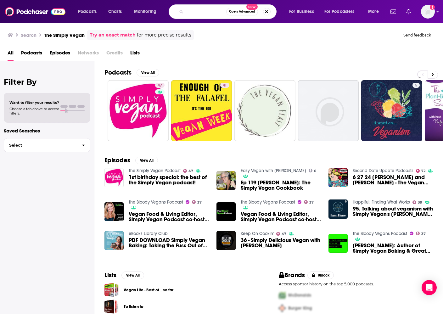
type input "The Snack Show with Jami Fallon"
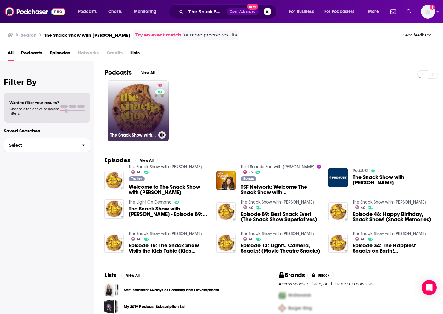
click at [141, 118] on link "40 The Snack Show with Jami Fallon" at bounding box center [138, 110] width 61 height 61
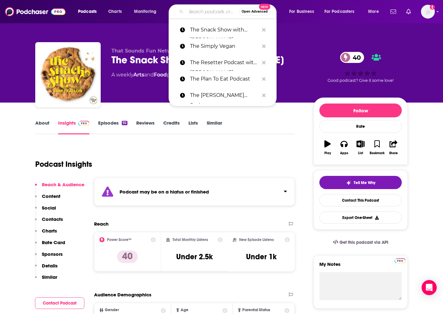
click at [207, 8] on input "Search podcasts, credits, & more..." at bounding box center [212, 12] width 53 height 10
paste input "The Southern Fork"
type input "The Southern Fork"
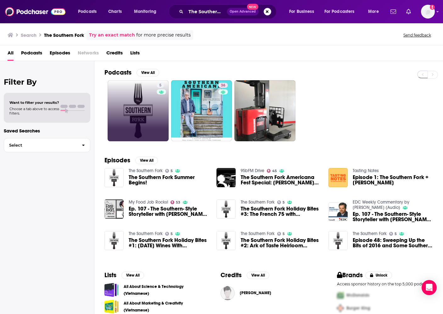
drag, startPoint x: 107, startPoint y: 104, endPoint x: 115, endPoint y: 104, distance: 7.6
click at [107, 104] on div "5 36" at bounding box center [273, 110] width 339 height 61
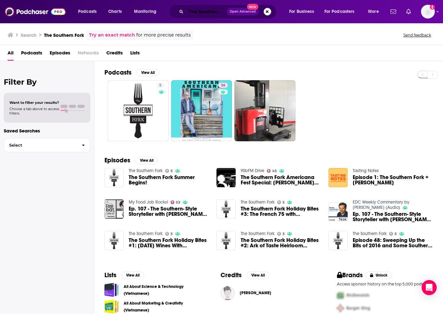
click at [216, 9] on input "The Southern Fork" at bounding box center [206, 12] width 41 height 10
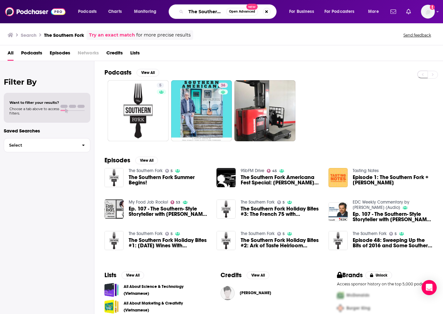
paste input "This Is TASTE"
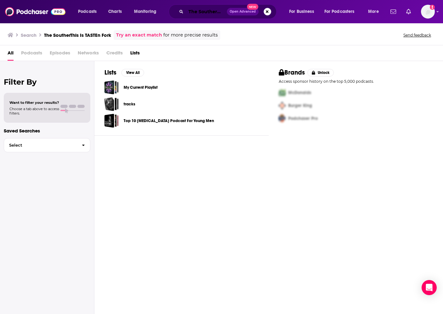
click at [216, 9] on input "The SoutherThis Is TASTEn Fork" at bounding box center [206, 12] width 41 height 10
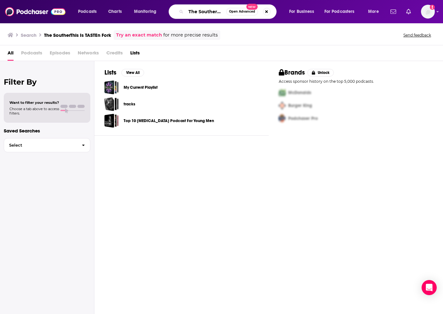
click at [216, 9] on input "The SoutherThis Is TASTEn Fork" at bounding box center [206, 12] width 40 height 10
paste input "is Is TASTE"
type input "This Is TASTE"
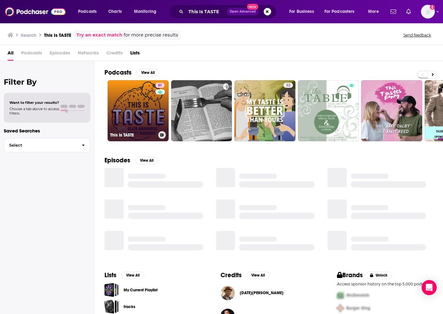
click at [131, 103] on link "61 This Is TASTE" at bounding box center [138, 110] width 61 height 61
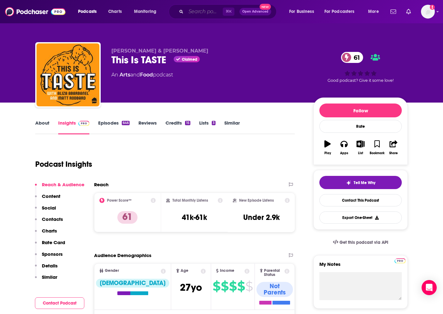
click at [200, 14] on input "Search podcasts, credits, & more..." at bounding box center [204, 12] width 37 height 10
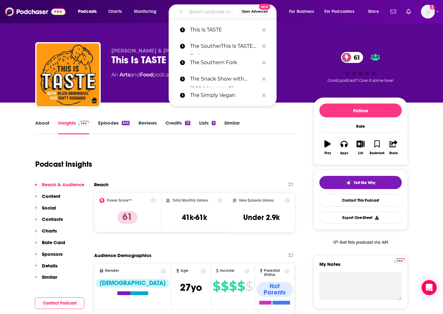
paste input "Weekly Dish on MyTalk"
type input "Weekly Dish on MyTalk"
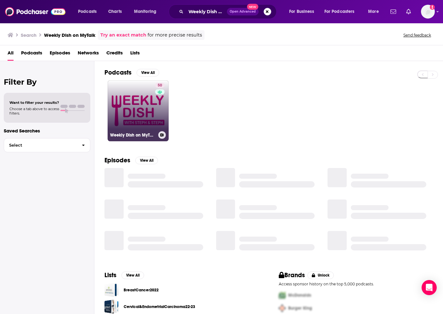
click at [139, 132] on h3 "Weekly Dish on MyTalk" at bounding box center [133, 134] width 46 height 5
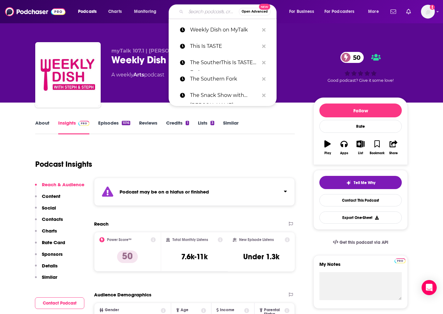
click at [210, 12] on input "Search podcasts, credits, & more..." at bounding box center [212, 12] width 53 height 10
paste input "Your Last Meal with [PERSON_NAME]"
type input "Your Last Meal with [PERSON_NAME]"
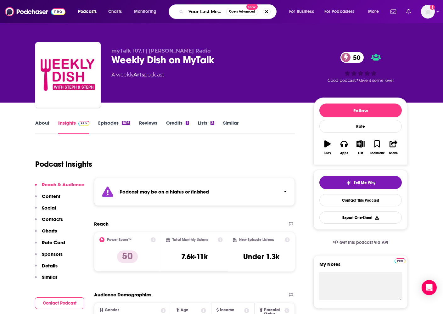
scroll to position [0, 40]
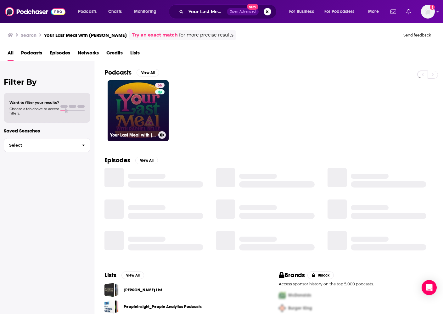
click at [158, 127] on div "56" at bounding box center [160, 107] width 11 height 48
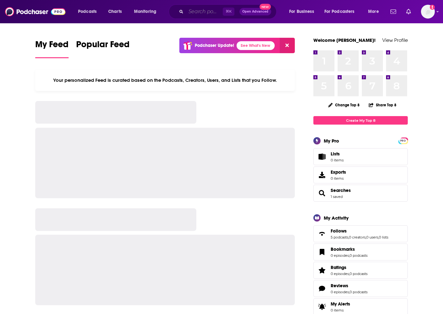
click at [197, 14] on input "Search podcasts, credits, & more..." at bounding box center [204, 12] width 37 height 10
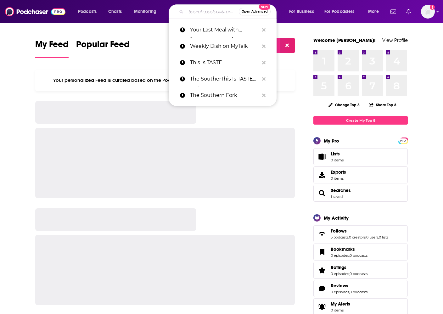
paste input "[PERSON_NAME][EMAIL_ADDRESS][DOMAIN_NAME]"
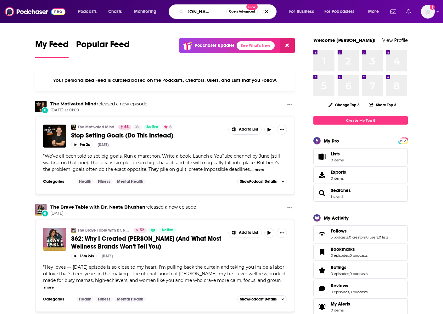
type input "[PERSON_NAME][EMAIL_ADDRESS][DOMAIN_NAME]"
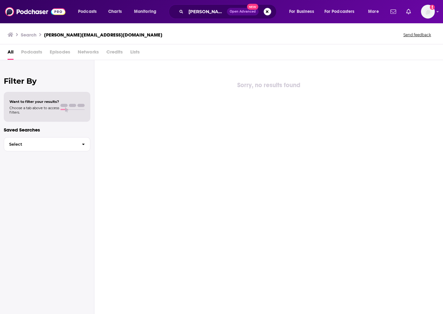
drag, startPoint x: 90, startPoint y: 52, endPoint x: 83, endPoint y: 54, distance: 8.0
click at [90, 52] on span "Networks" at bounding box center [88, 53] width 21 height 13
click at [65, 54] on span "Episodes" at bounding box center [60, 53] width 20 height 13
click at [267, 12] on button "Search podcasts, credits, & more..." at bounding box center [268, 12] width 8 height 8
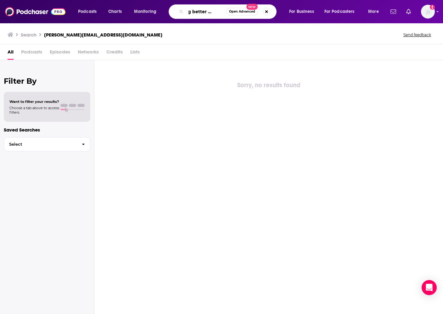
scroll to position [0, 14]
type input "being better with [PERSON_NAME]"
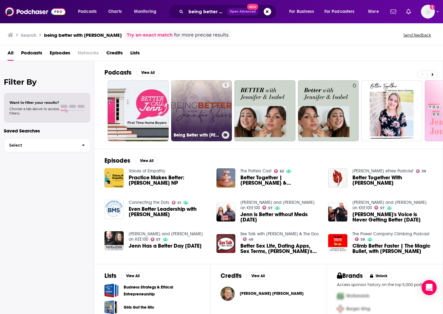
click at [204, 99] on link "5 Being Better with Jennifer Powers" at bounding box center [201, 110] width 61 height 61
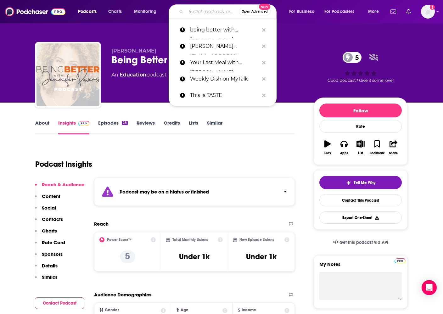
click at [205, 13] on input "Search podcasts, credits, & more..." at bounding box center [212, 12] width 53 height 10
paste input "The Jennuine Life Podcast"
type input "The Jennuine Life Podcast"
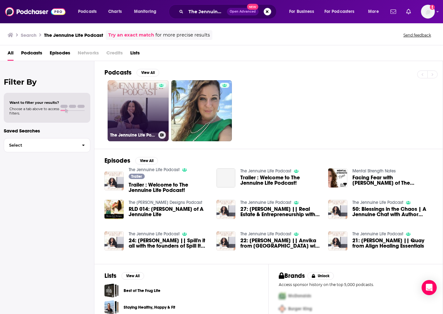
click at [149, 103] on link "The Jennuine Life Podcast" at bounding box center [138, 110] width 61 height 61
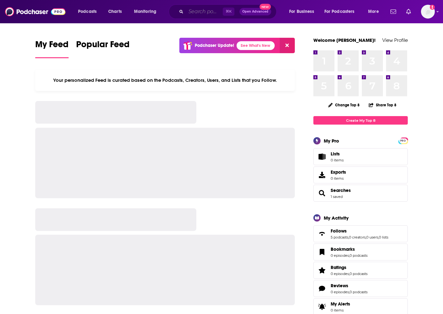
click at [203, 15] on input "Search podcasts, credits, & more..." at bounding box center [204, 12] width 37 height 10
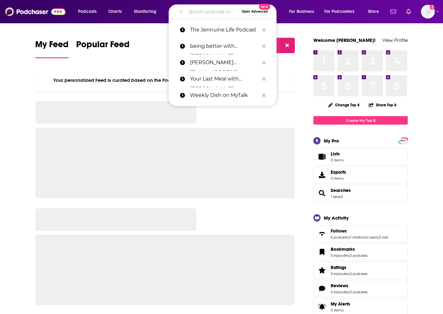
paste input "Meaningful Marketplace Podcast"
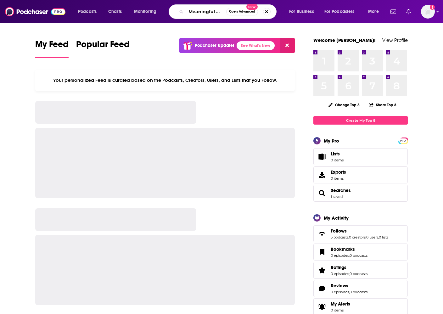
scroll to position [0, 42]
type input "Meaningful Marketplace Podcast"
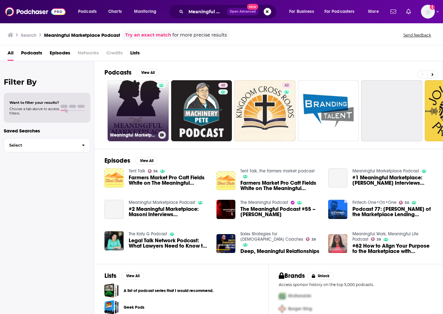
click at [153, 110] on link "Meaningful Marketplace Podcast" at bounding box center [138, 110] width 61 height 61
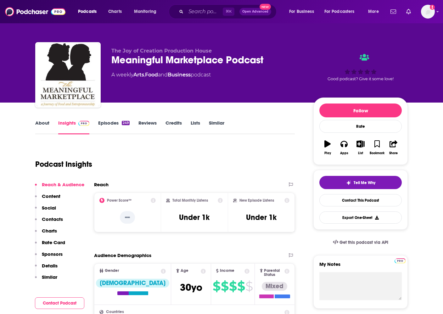
click at [105, 123] on link "Episodes 249" at bounding box center [113, 127] width 31 height 14
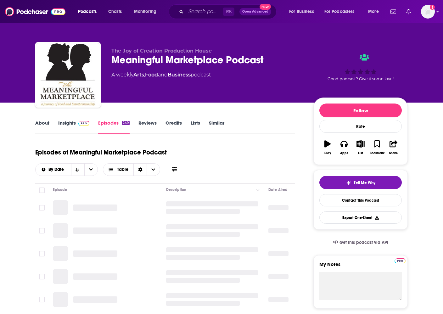
click at [74, 124] on link "Insights" at bounding box center [73, 127] width 31 height 14
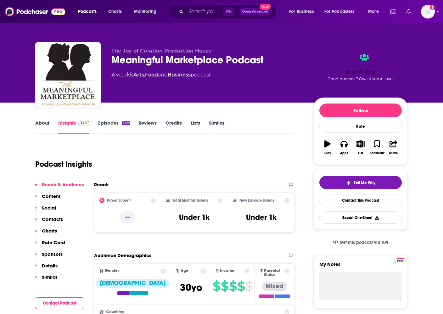
click at [106, 125] on link "Episodes 249" at bounding box center [113, 127] width 31 height 14
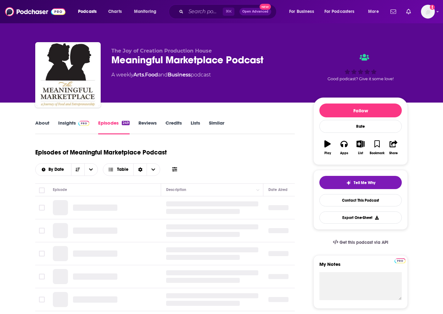
click at [76, 122] on span at bounding box center [83, 123] width 14 height 6
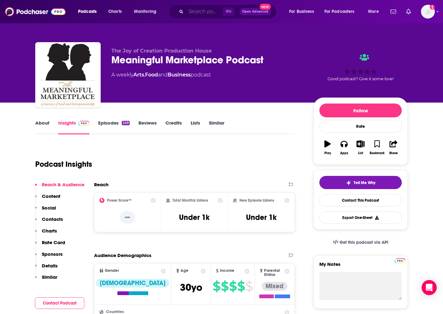
click at [197, 13] on input "Search podcasts, credits, & more..." at bounding box center [204, 12] width 37 height 10
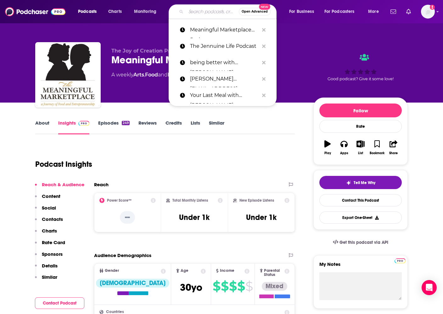
paste input "Craft Hot Sauce Podcast"
type input "Craft Hot Sauce Podcast"
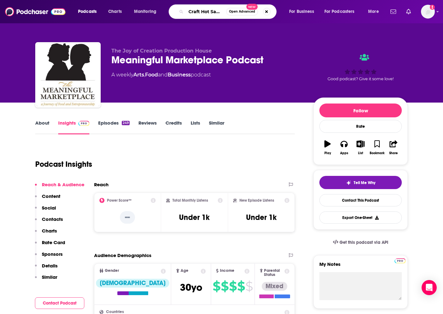
scroll to position [0, 21]
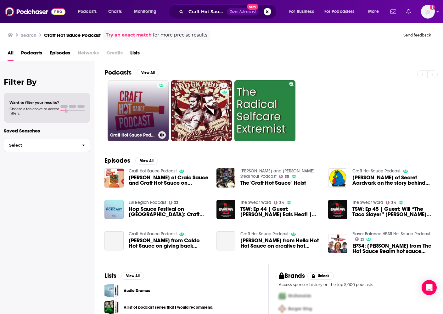
click at [146, 111] on link "Craft Hot Sauce Podcast" at bounding box center [138, 110] width 61 height 61
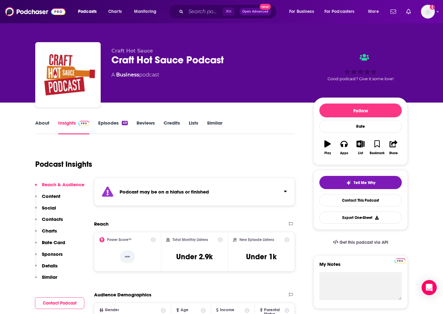
click at [118, 125] on link "Episodes 49" at bounding box center [113, 127] width 30 height 14
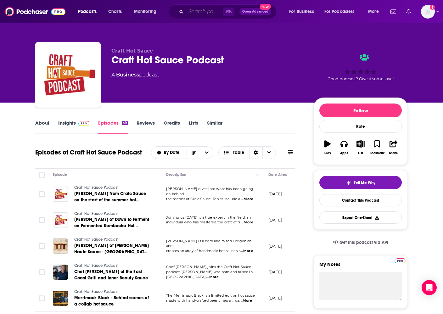
click at [204, 16] on input "Search podcasts, credits, & more..." at bounding box center [204, 12] width 37 height 10
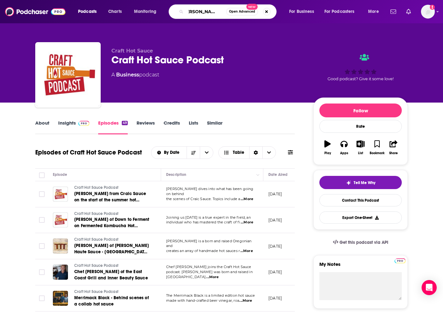
type input "[PERSON_NAME] spicy marshal"
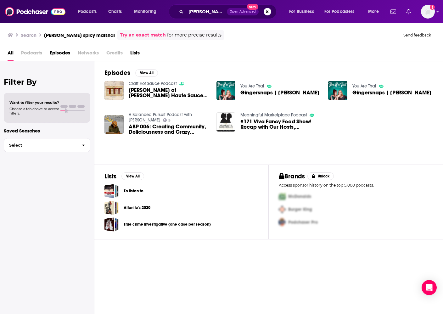
click at [115, 54] on span "Credits" at bounding box center [114, 54] width 16 height 13
